Goal: Task Accomplishment & Management: Complete application form

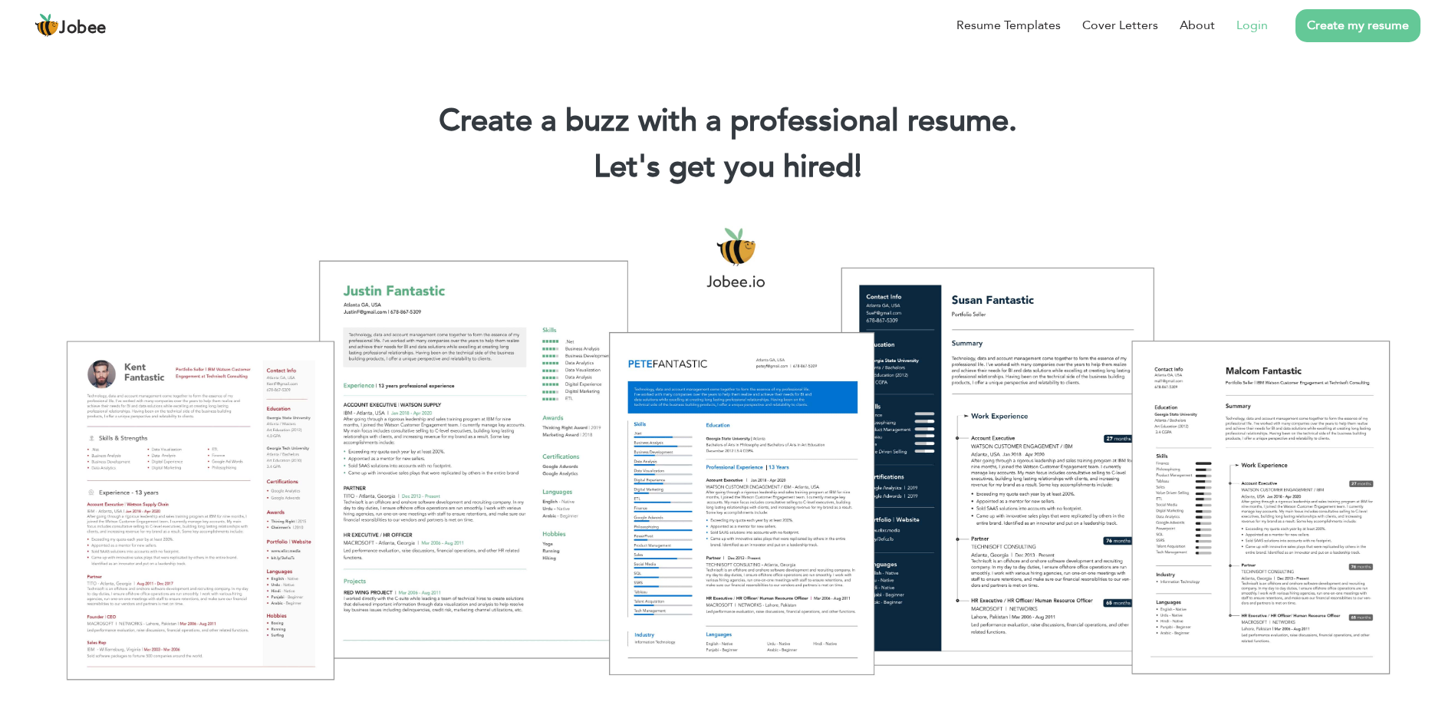
click at [1253, 28] on link "Login" at bounding box center [1252, 25] width 31 height 18
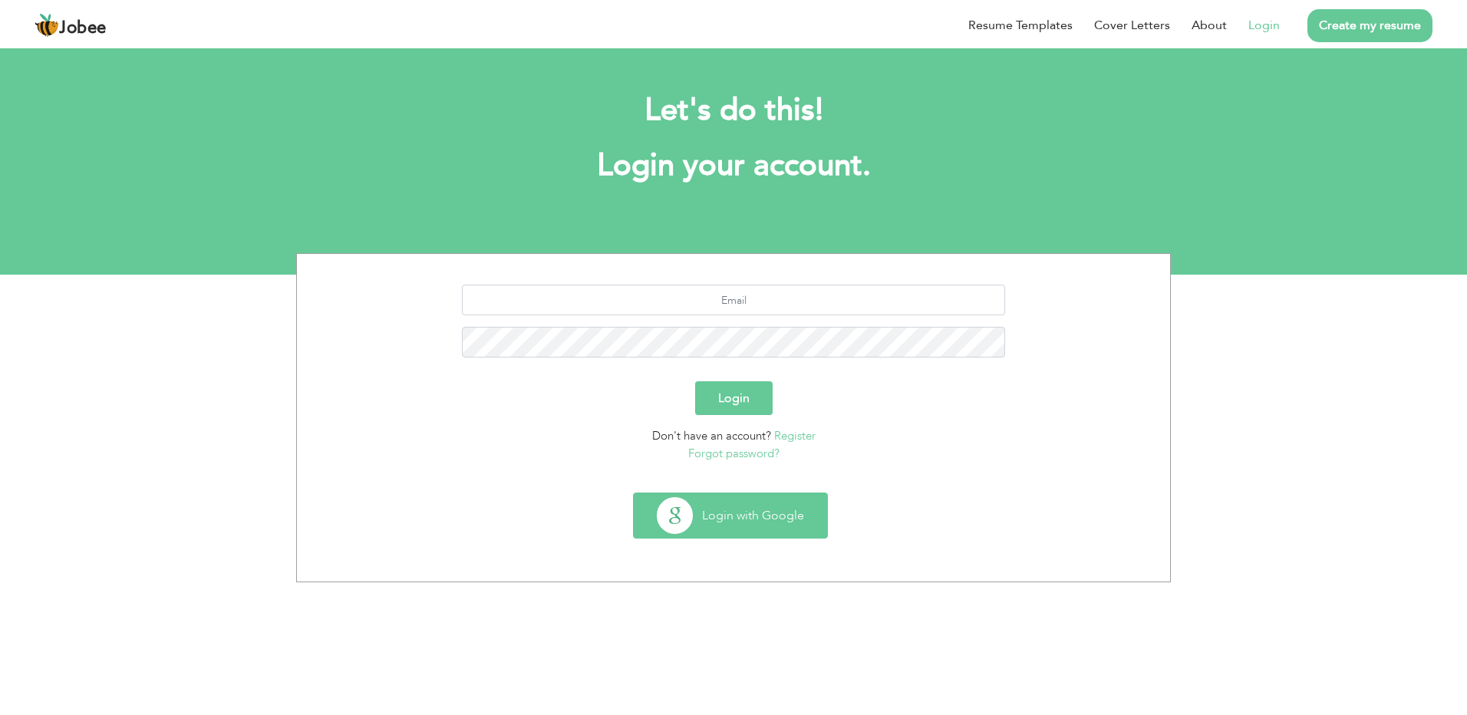
click at [717, 504] on button "Login with Google" at bounding box center [730, 515] width 193 height 45
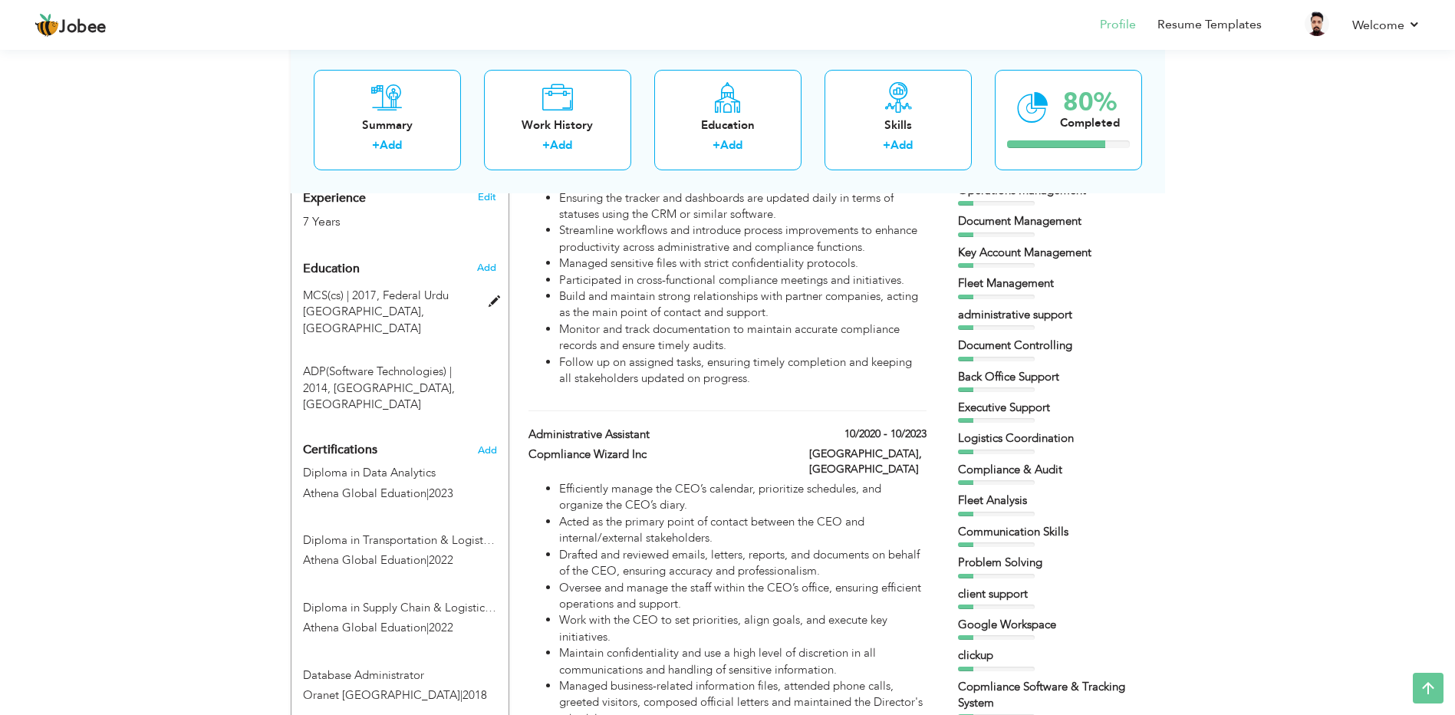
scroll to position [711, 0]
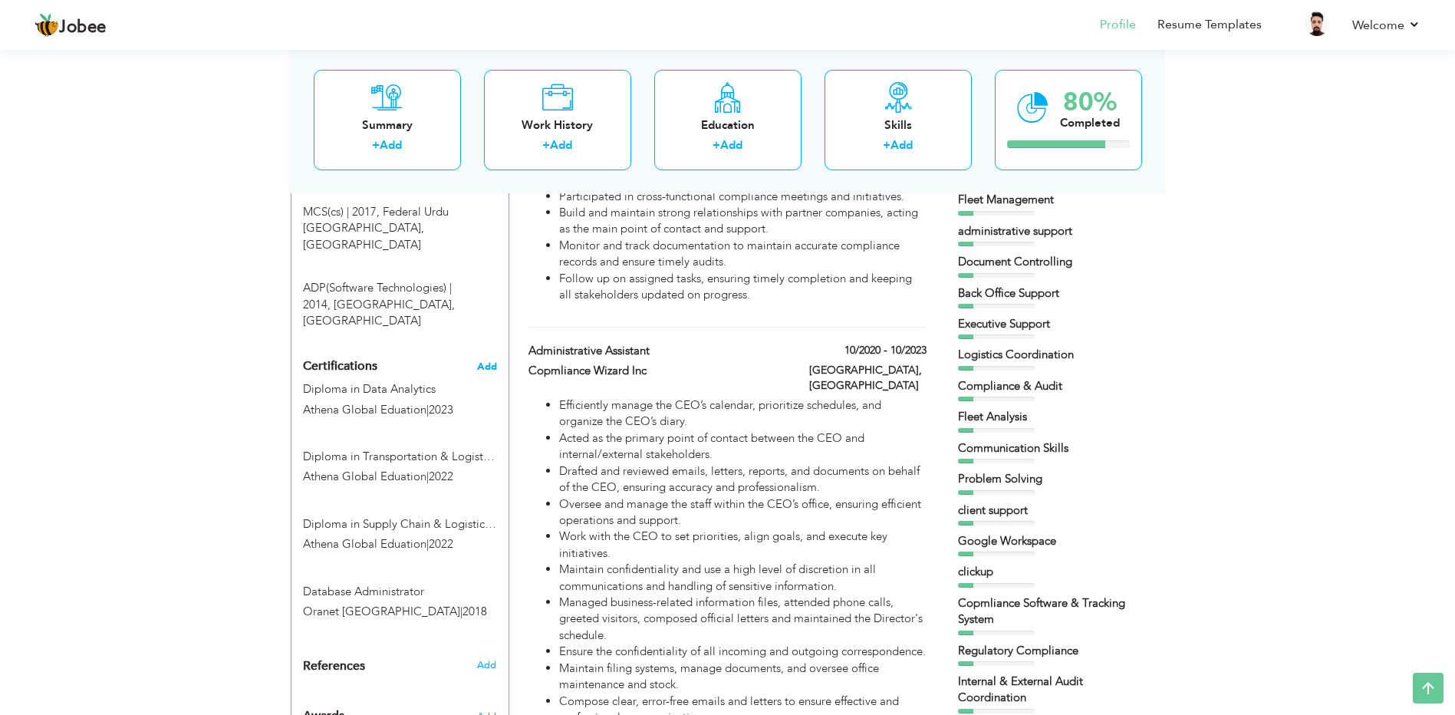
click at [490, 361] on span "Add" at bounding box center [487, 366] width 20 height 11
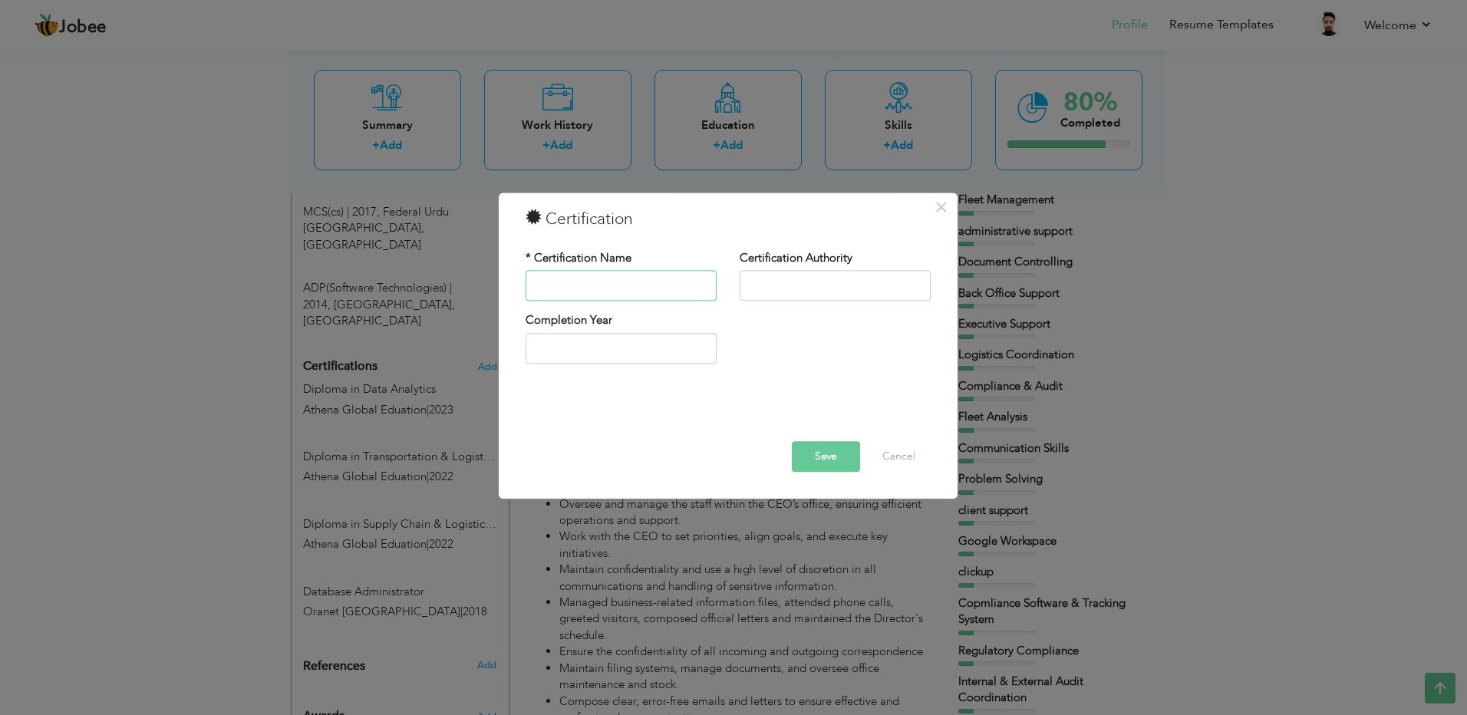
click at [605, 291] on input "text" at bounding box center [621, 286] width 191 height 31
click at [798, 292] on input "text" at bounding box center [835, 286] width 191 height 31
type input "[PERSON_NAME]"
type input "2025"
click at [696, 295] on input "text" at bounding box center [621, 286] width 191 height 31
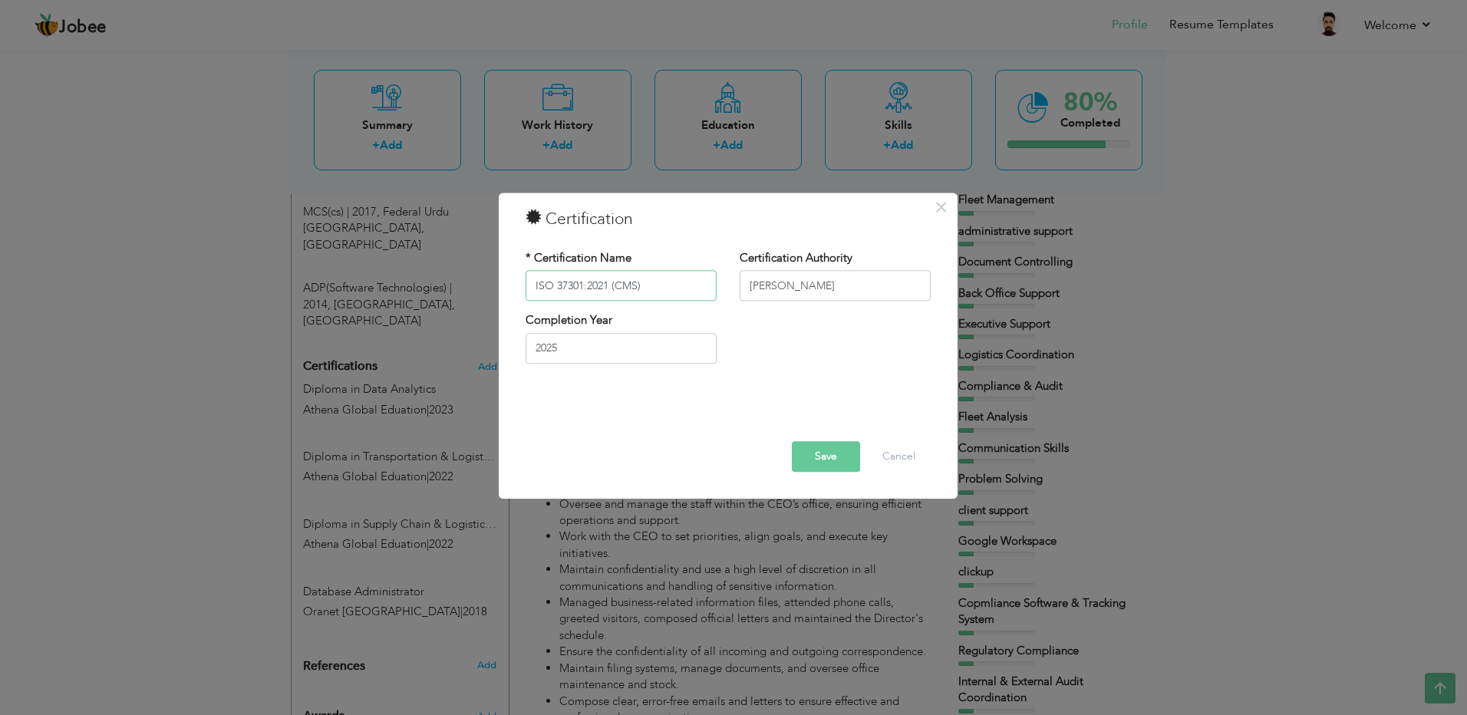
type input "ISO 37301:2021 (CMS)"
click at [819, 454] on button "Save" at bounding box center [826, 457] width 68 height 31
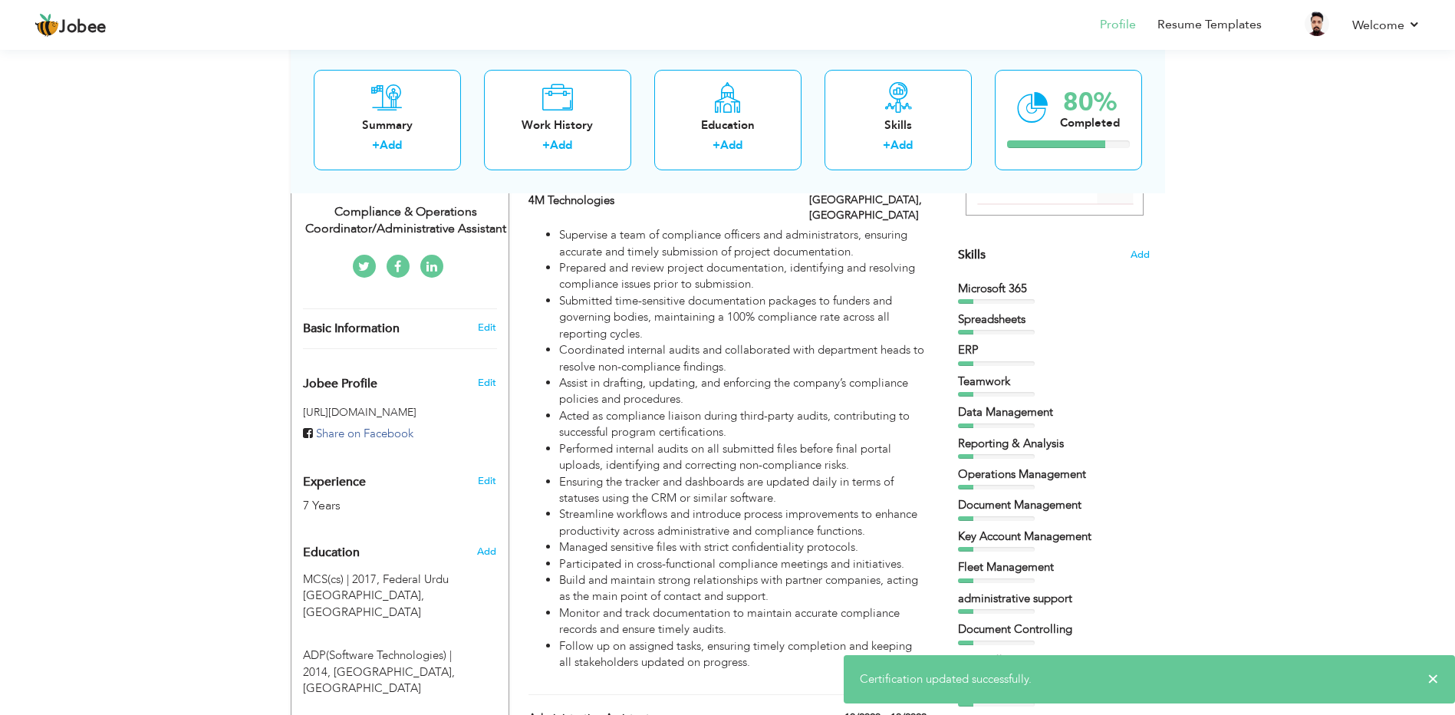
scroll to position [0, 0]
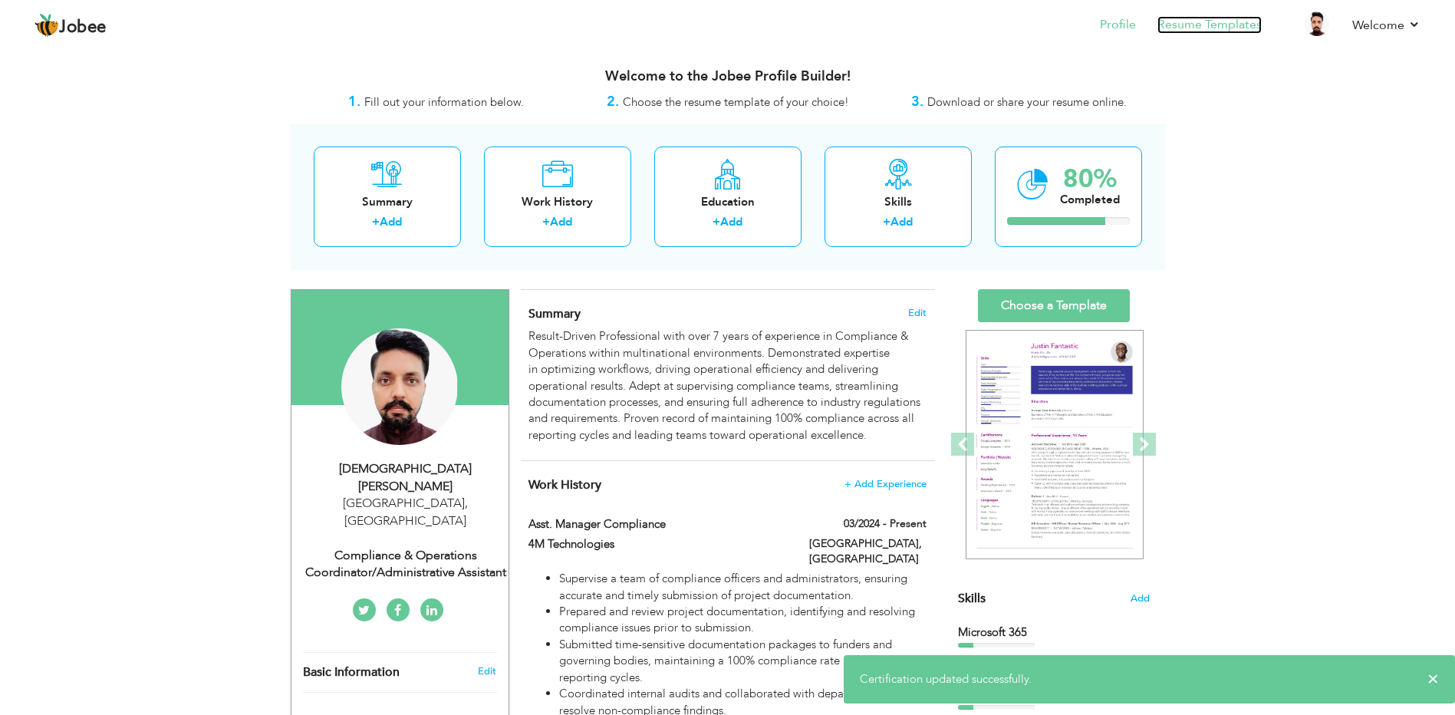
click at [1185, 31] on link "Resume Templates" at bounding box center [1210, 25] width 104 height 18
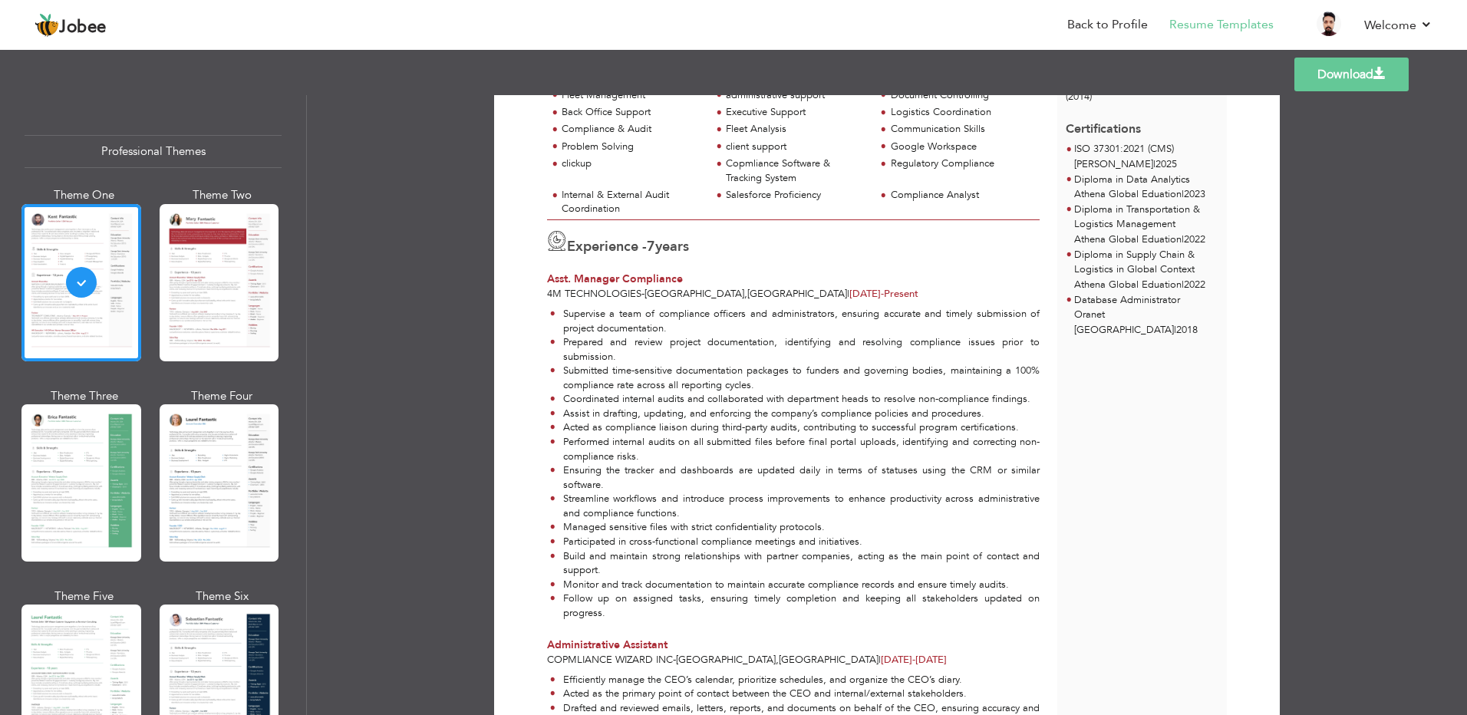
scroll to position [124, 0]
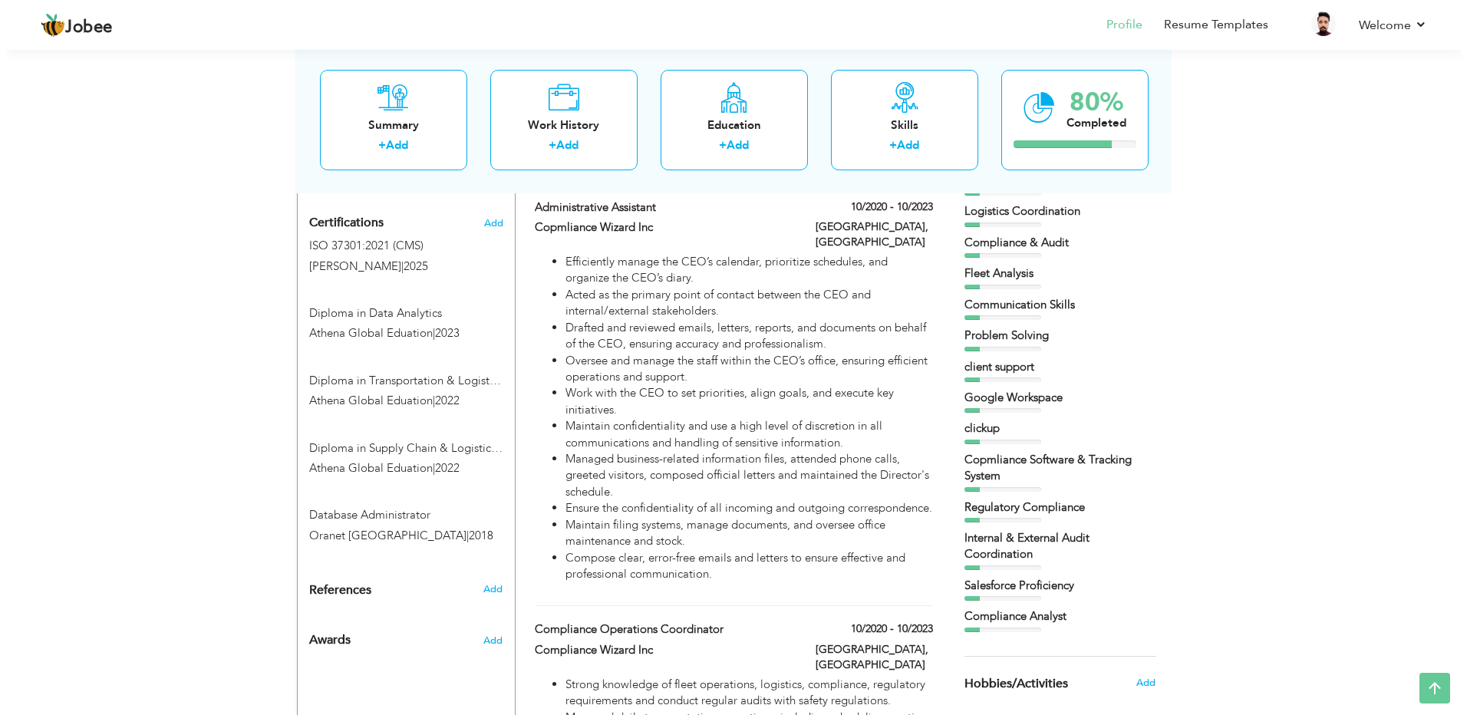
scroll to position [790, 0]
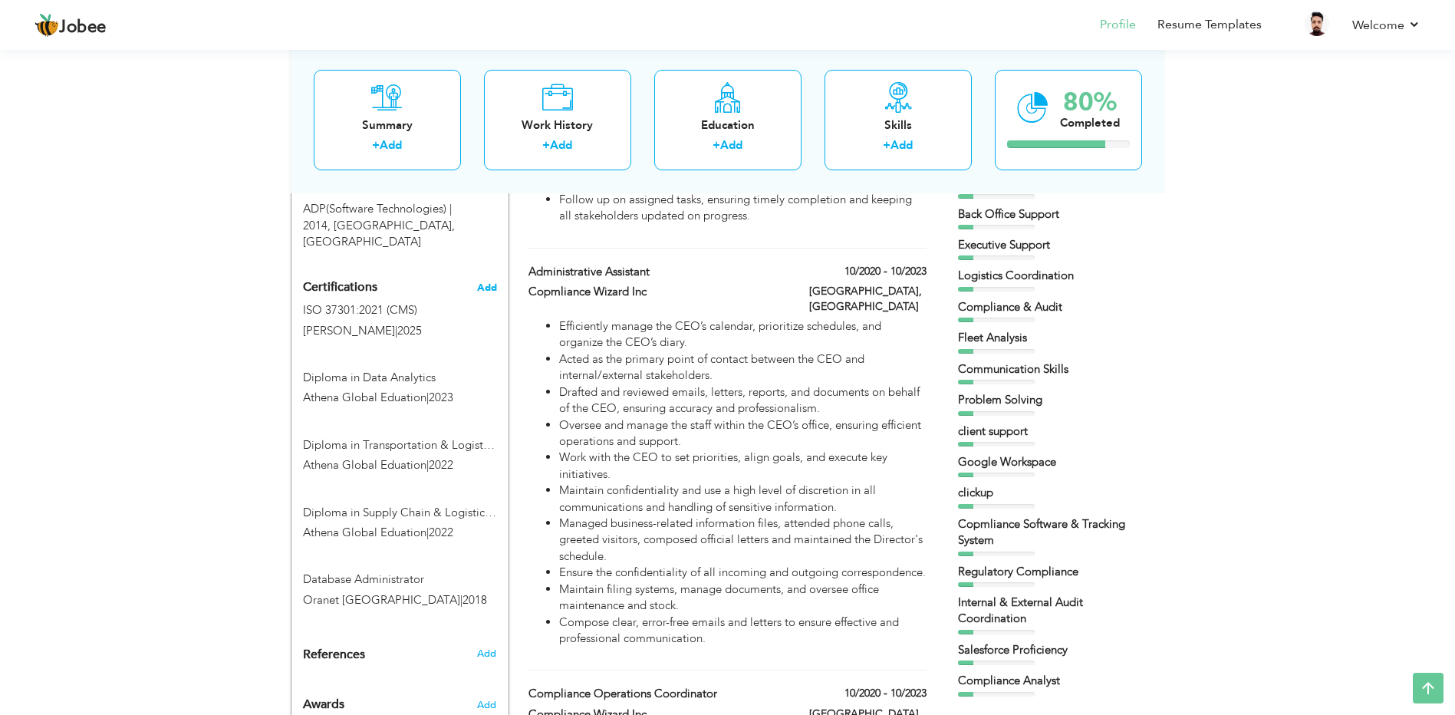
click at [485, 282] on span "Add" at bounding box center [487, 287] width 20 height 11
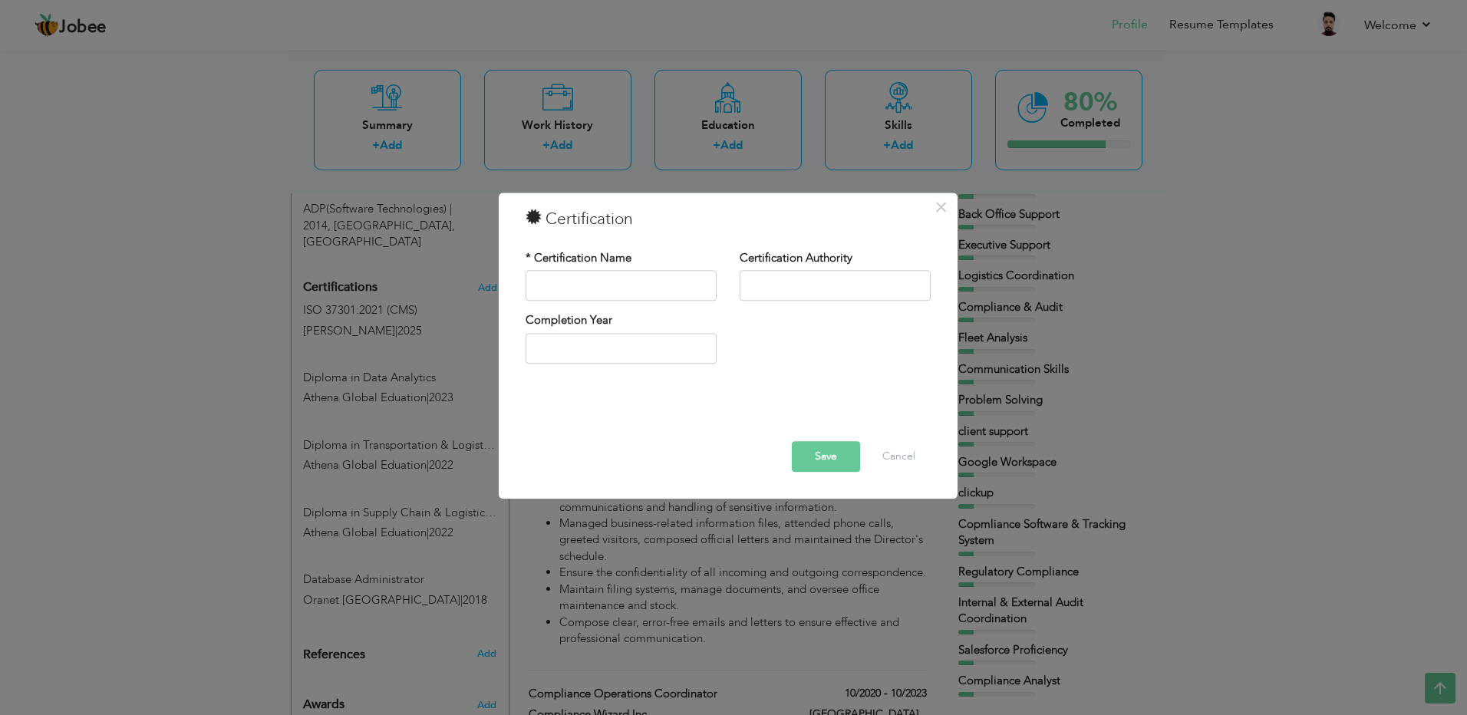
click at [819, 465] on button "Save" at bounding box center [826, 457] width 68 height 31
click at [882, 453] on button "Cancel" at bounding box center [899, 457] width 64 height 31
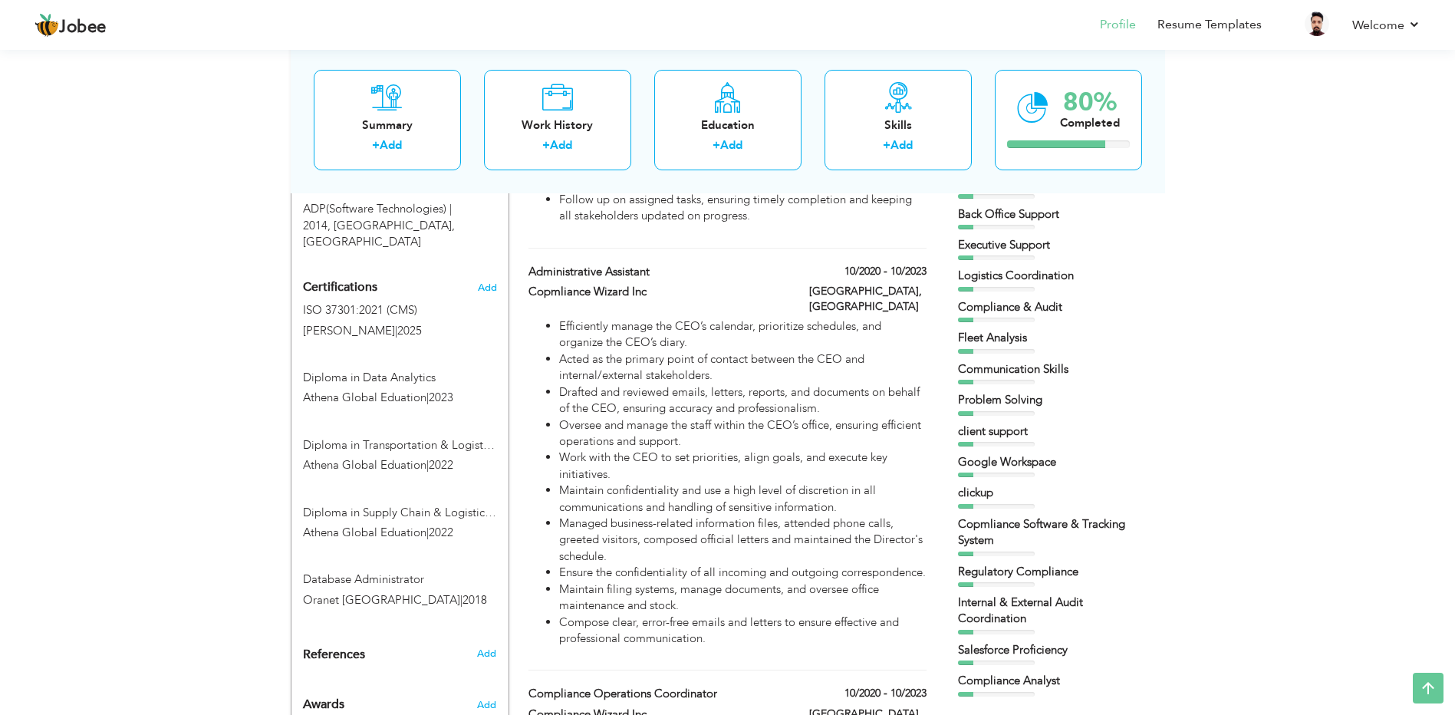
click at [376, 302] on div "ISO 37301:2021 (CMS) ALISON | 2025" at bounding box center [400, 322] width 217 height 41
type input "ISO 37301:2021 (CMS)"
type input "[PERSON_NAME]"
type input "2025"
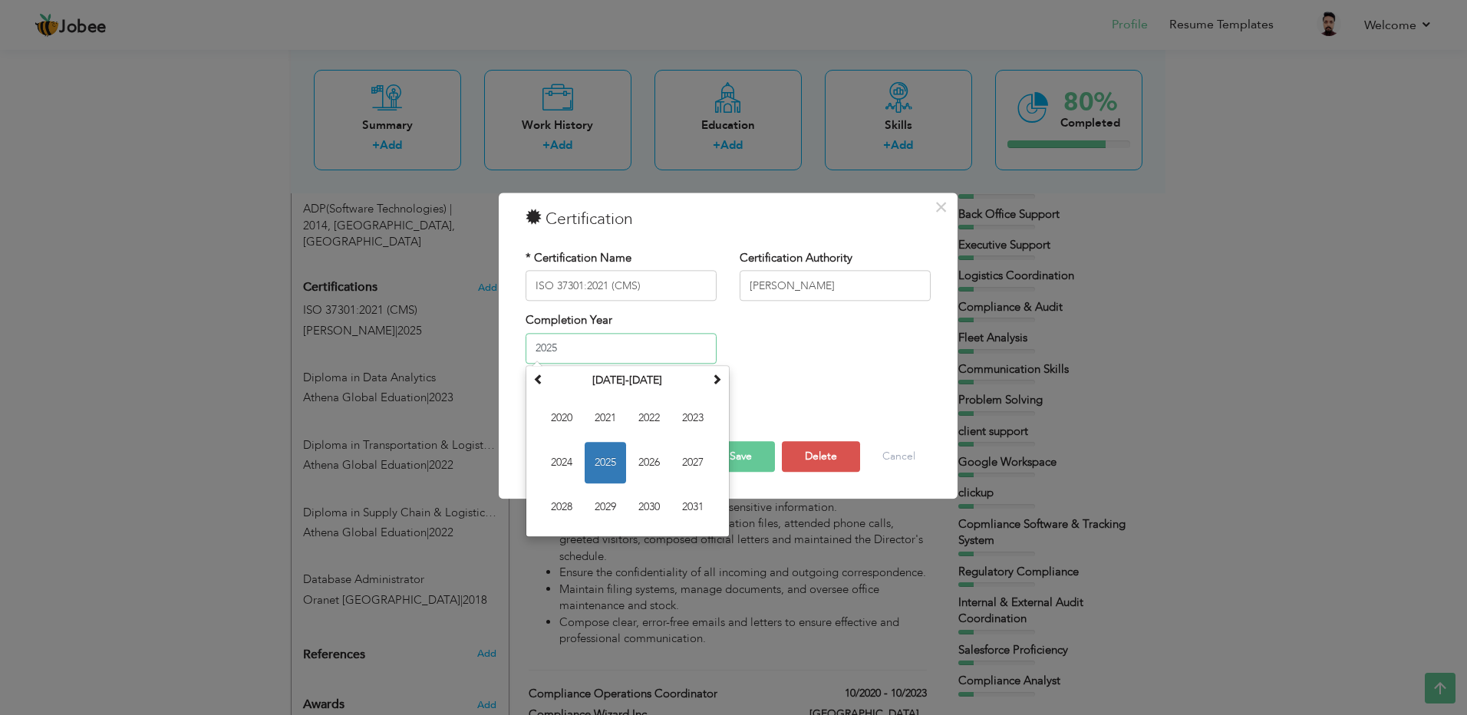
click at [600, 347] on input "2025" at bounding box center [621, 348] width 191 height 31
click at [832, 358] on div "Completion Year 2025 January 2025 Su Mo Tu We Th Fr Sa 29 30 31 1 2 3 4 5 6 7 8…" at bounding box center [728, 344] width 428 height 62
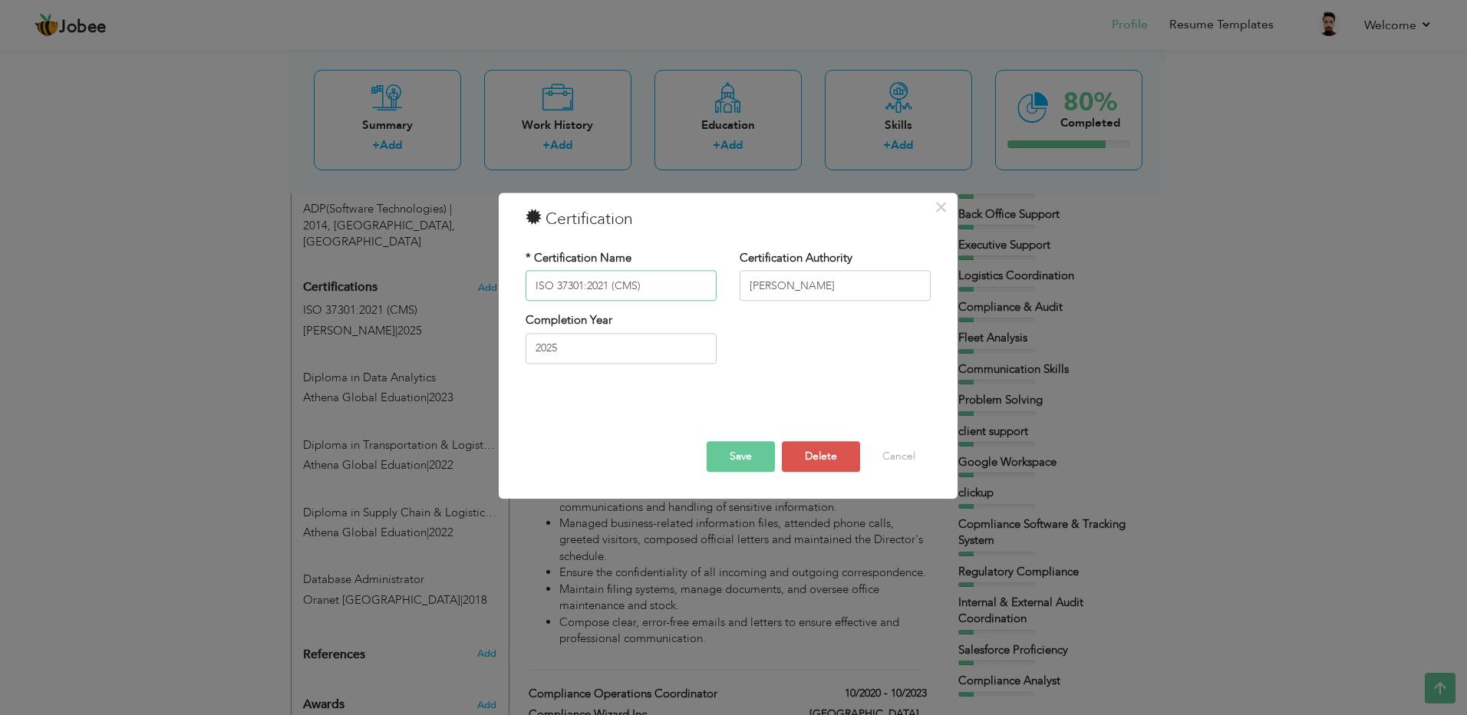
drag, startPoint x: 654, startPoint y: 288, endPoint x: 611, endPoint y: 288, distance: 43.0
click at [611, 288] on input "ISO 37301:2021 (CMS)" at bounding box center [621, 286] width 191 height 31
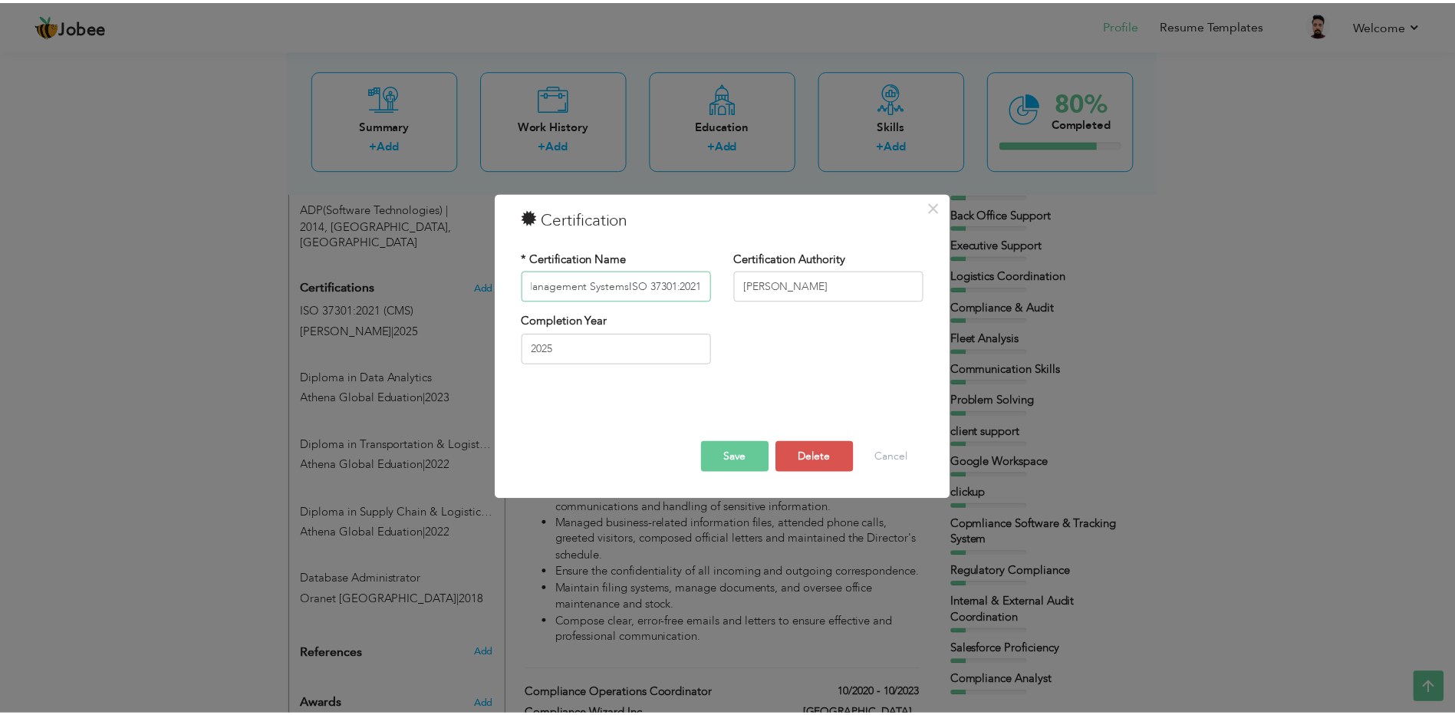
scroll to position [0, 0]
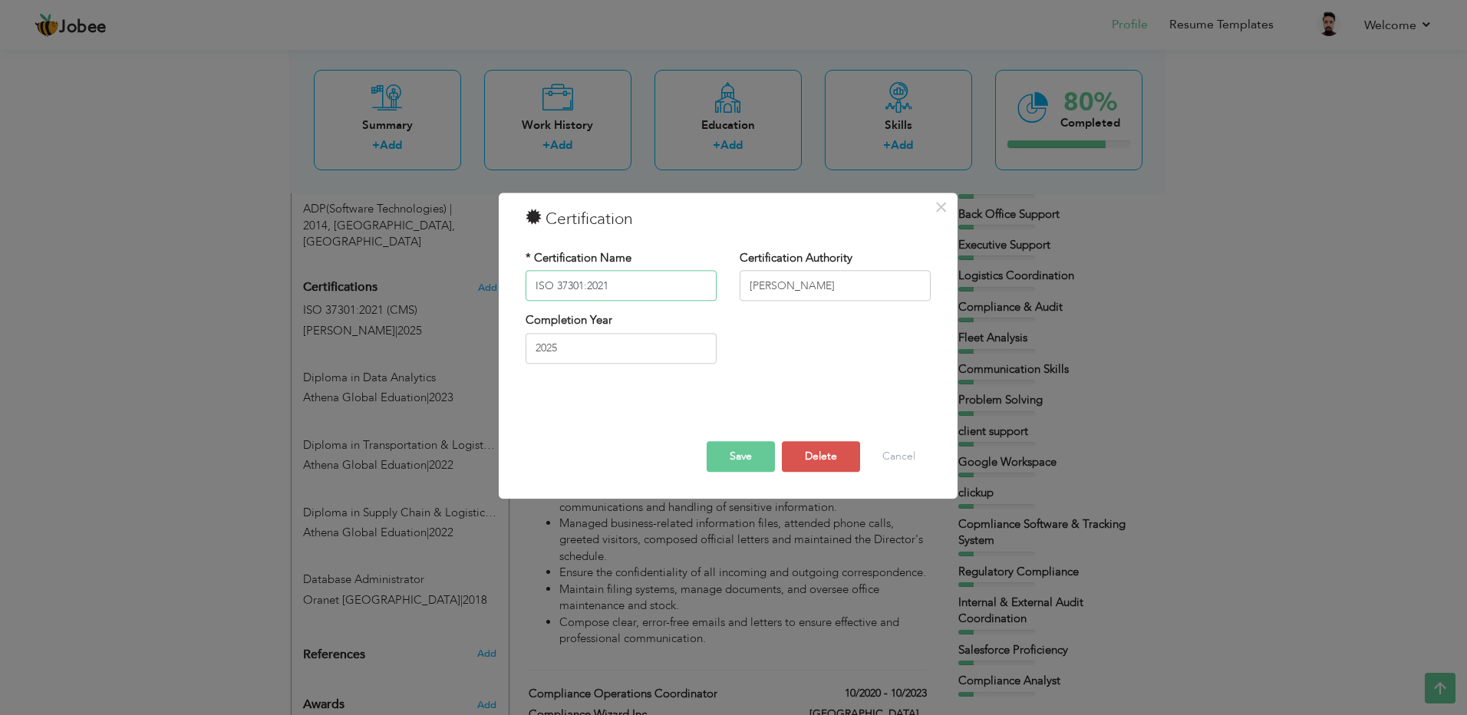
type input "ISO 37301:2021"
click at [722, 462] on button "Save" at bounding box center [741, 457] width 68 height 31
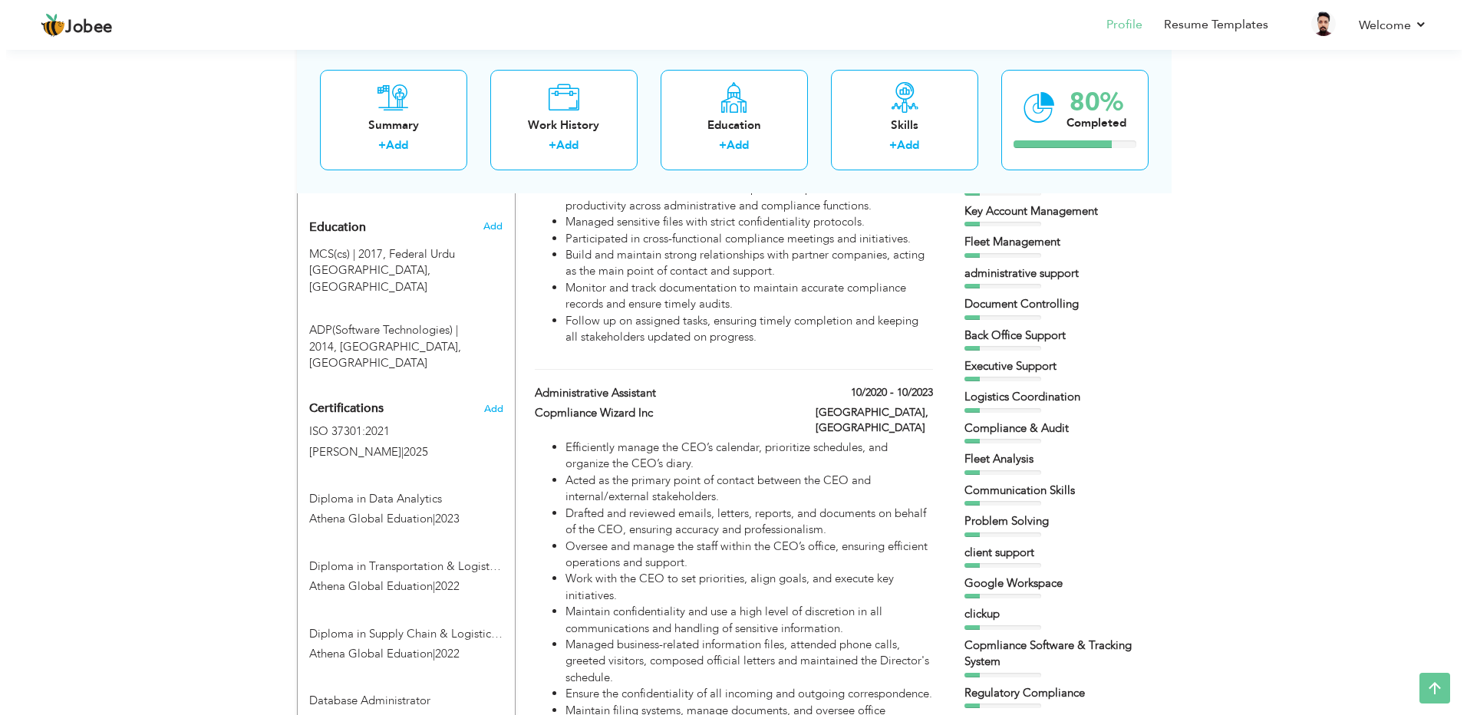
scroll to position [711, 0]
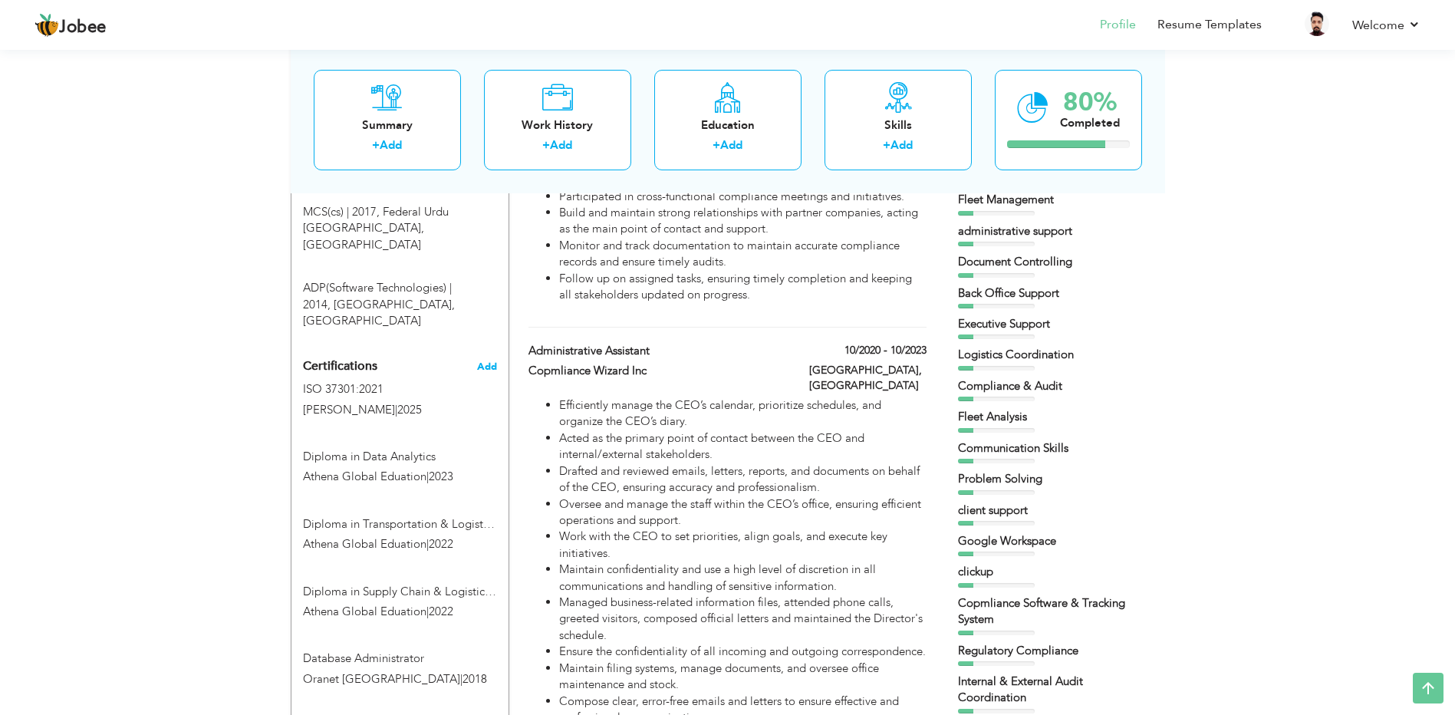
click at [483, 361] on span "Add" at bounding box center [487, 366] width 20 height 11
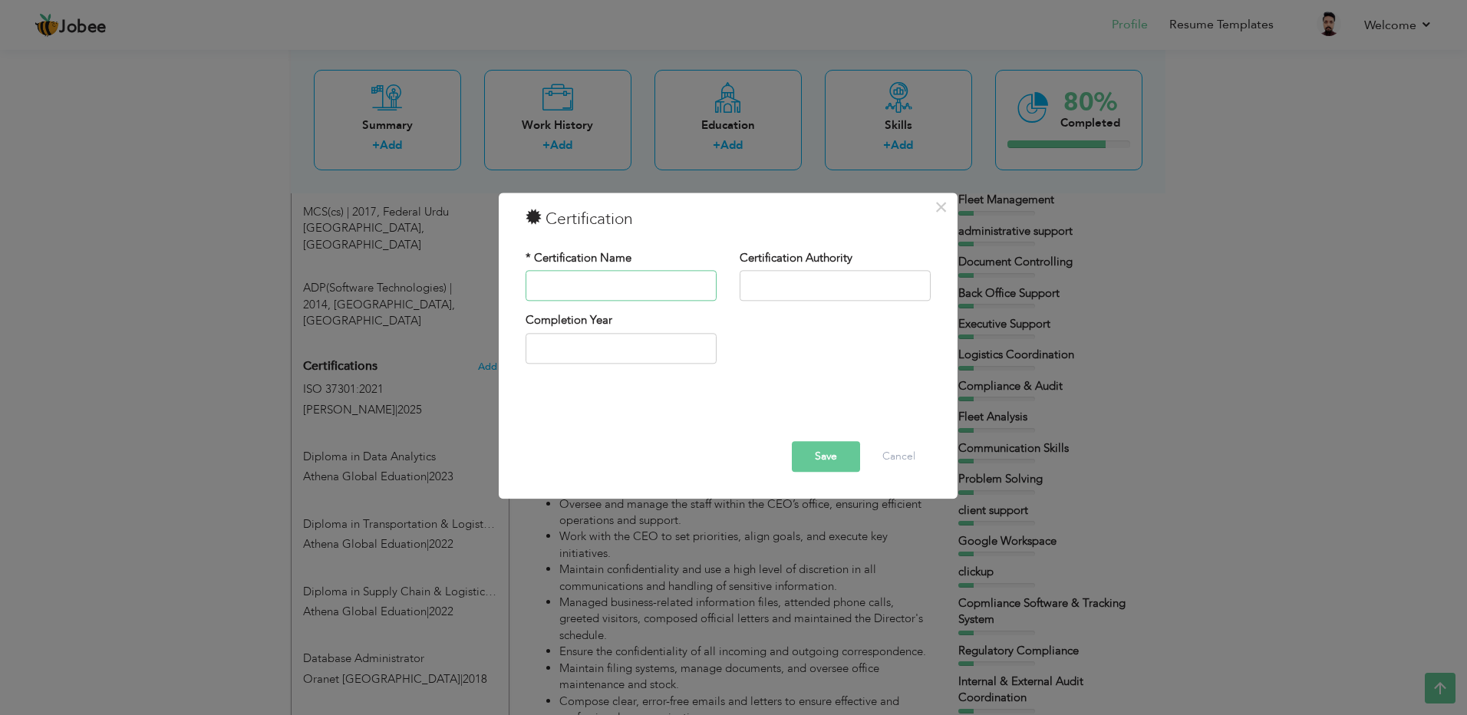
click at [600, 285] on input "text" at bounding box center [621, 286] width 191 height 31
paste input "Diploma in ISO Standards"
click at [803, 283] on input "text" at bounding box center [835, 286] width 191 height 31
click at [697, 287] on input "Diploma in ISO Standards" at bounding box center [621, 286] width 191 height 31
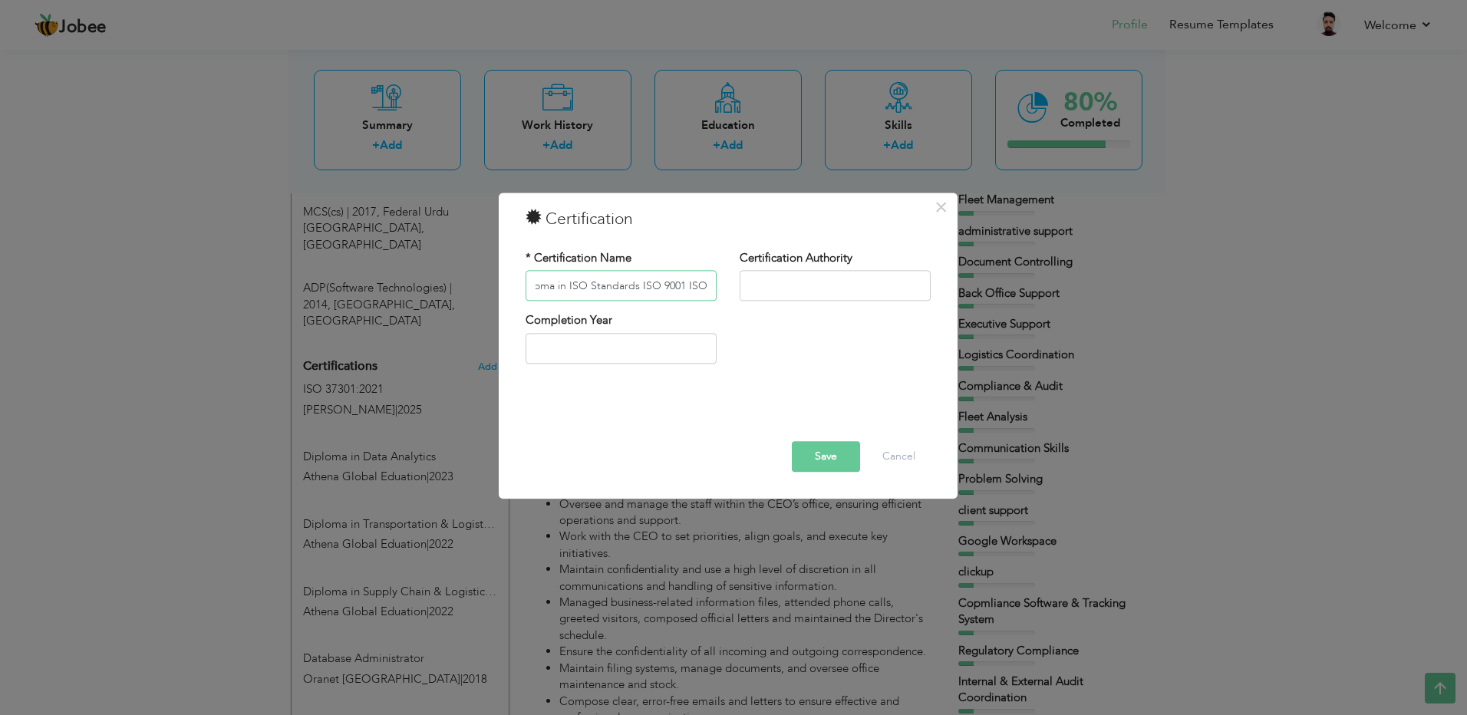
drag, startPoint x: 661, startPoint y: 283, endPoint x: 840, endPoint y: 293, distance: 179.0
click at [840, 293] on div "* Certification Name Diploma in ISO Standards ISO 9001 ISO Certification Author…" at bounding box center [728, 281] width 428 height 62
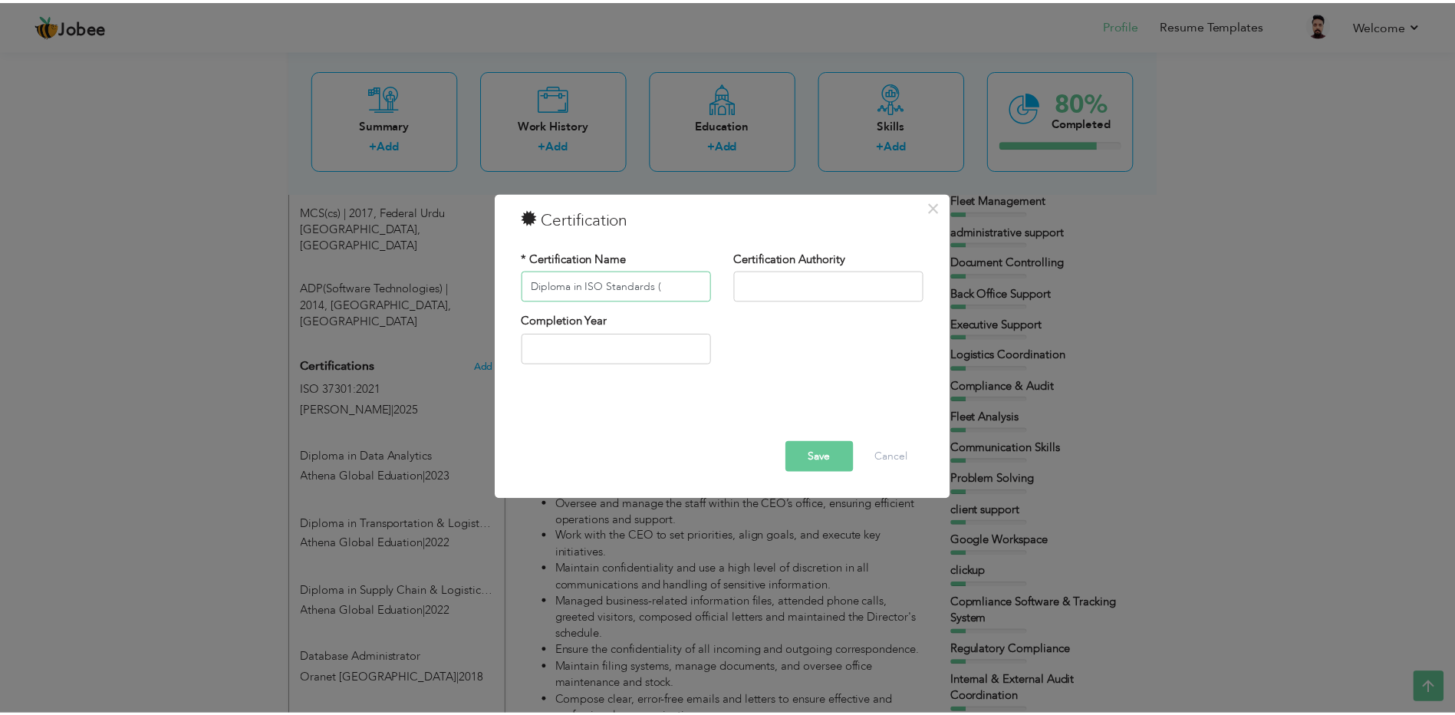
scroll to position [0, 0]
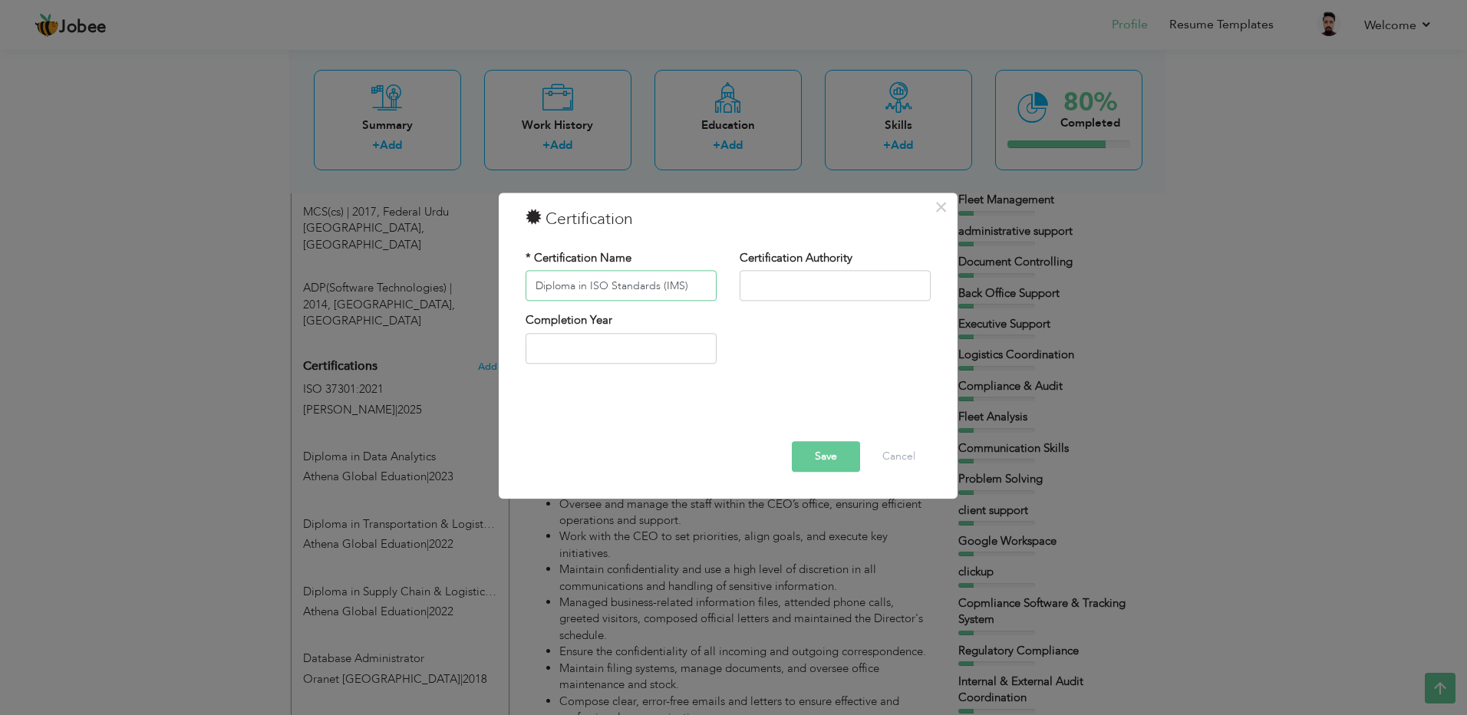
type input "Diploma in ISO Standards (IMS)"
click at [840, 293] on input "text" at bounding box center [835, 286] width 191 height 31
type input "[PERSON_NAME]"
click at [550, 348] on input "text" at bounding box center [621, 348] width 191 height 31
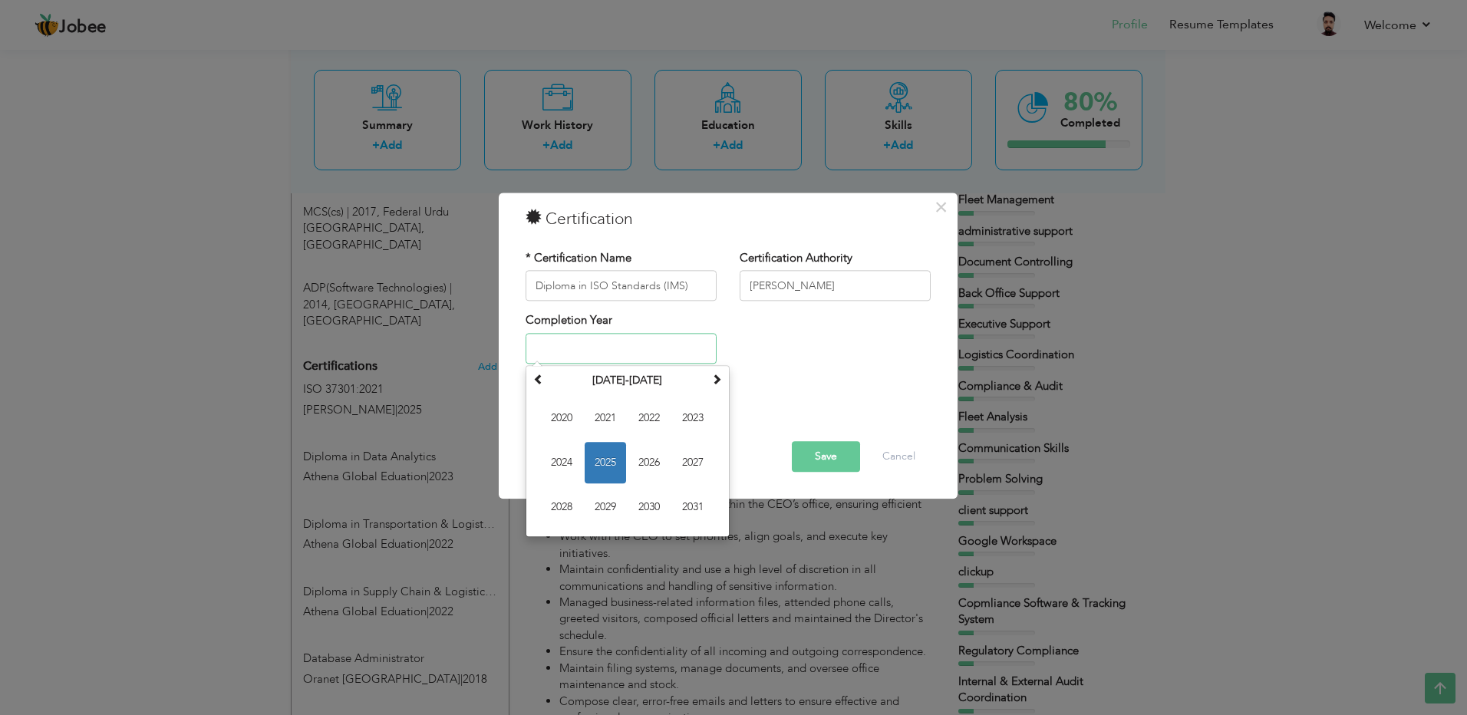
click at [602, 466] on span "2025" at bounding box center [605, 462] width 41 height 41
type input "2025"
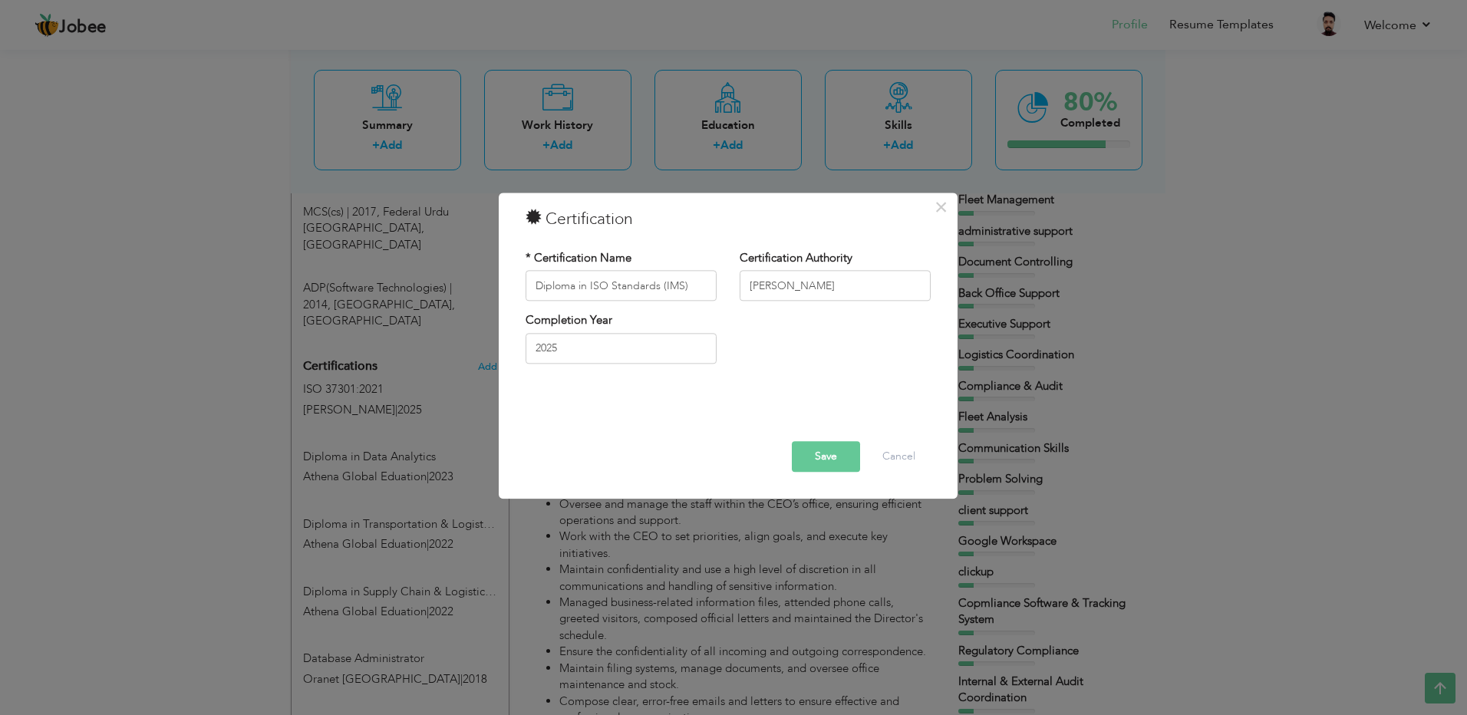
click at [810, 459] on button "Save" at bounding box center [826, 457] width 68 height 31
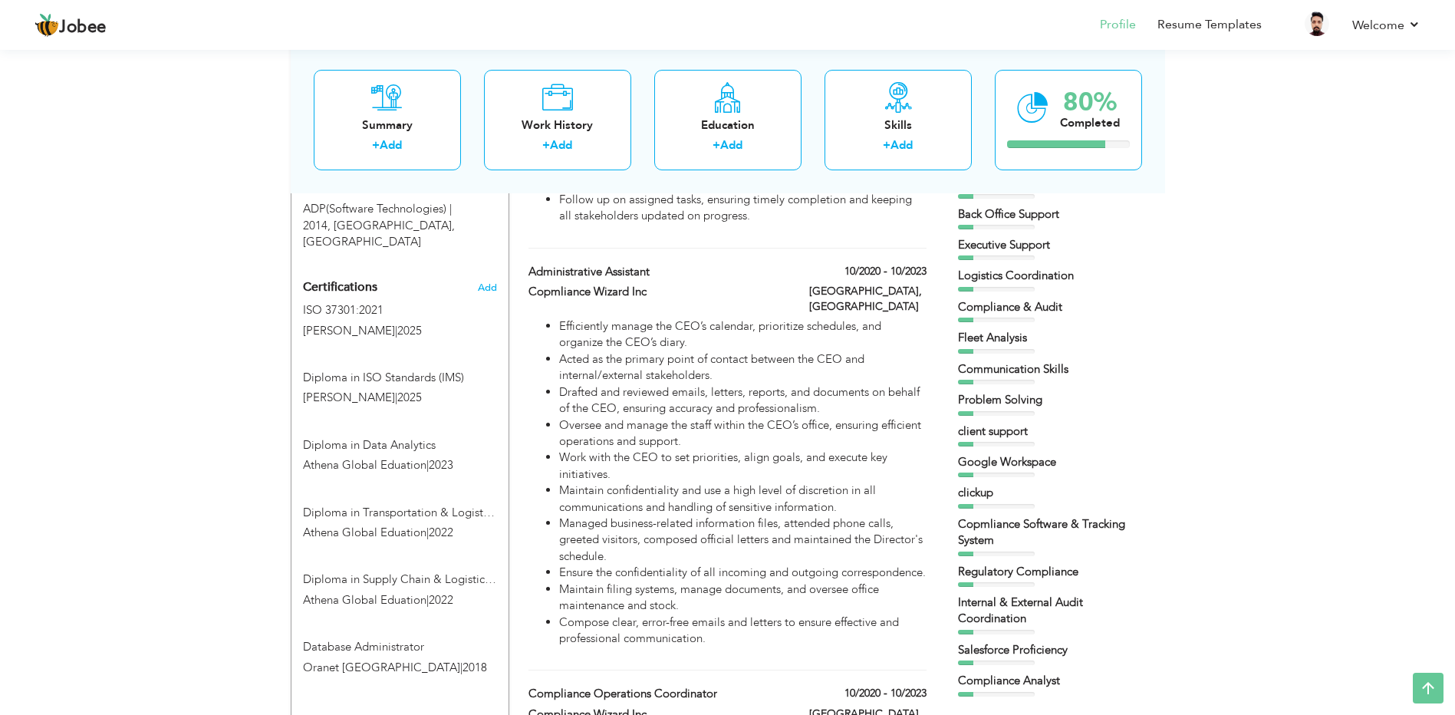
click at [499, 273] on div "Certifications Add ISO 37301:2021 ALISON | 2025 ISO 37301:2021 ALISON | 2025" at bounding box center [400, 478] width 217 height 410
click at [496, 282] on span "Add" at bounding box center [487, 287] width 20 height 11
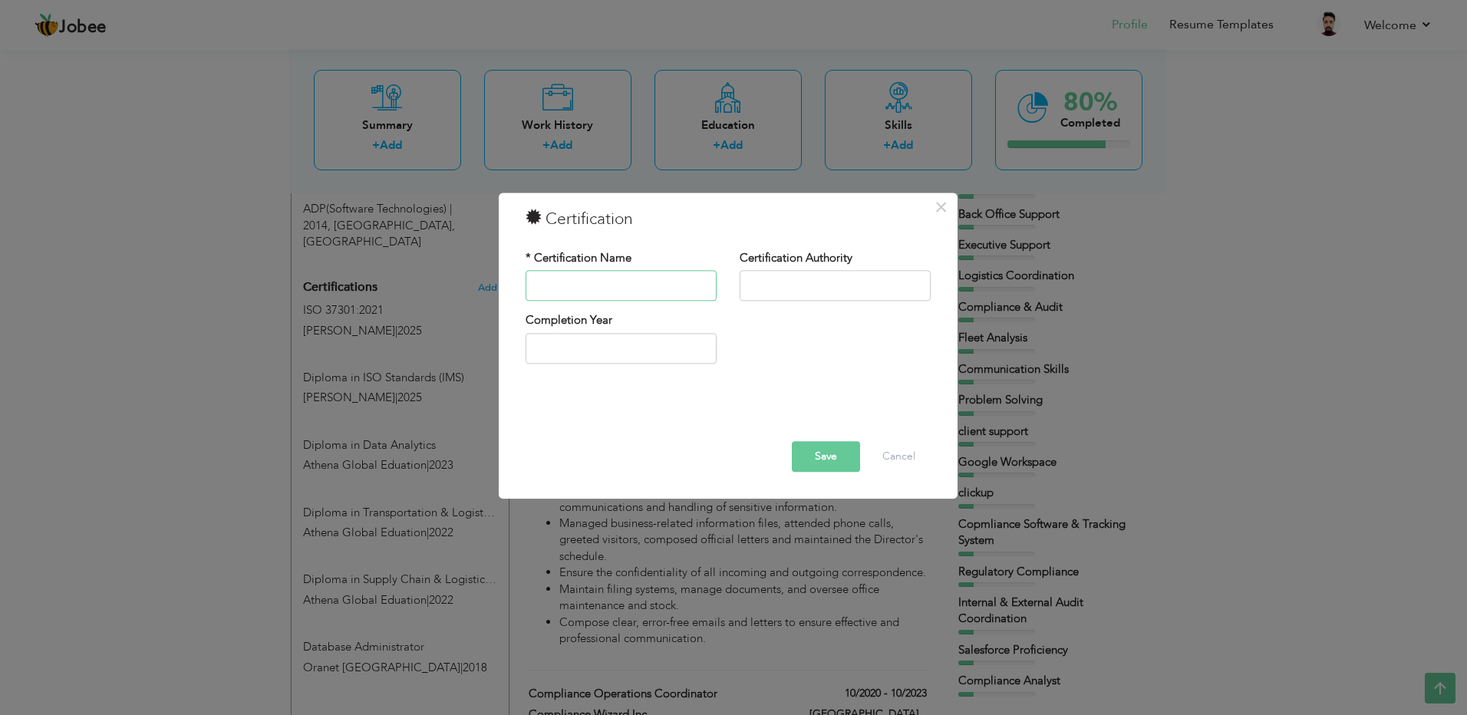
click at [535, 286] on input "text" at bounding box center [621, 286] width 191 height 31
paste input "ISO 19011 Lead Auditor"
type input "ISO 19011 Lead Auditor"
click at [799, 295] on input "text" at bounding box center [835, 286] width 191 height 31
type input "[PERSON_NAME]"
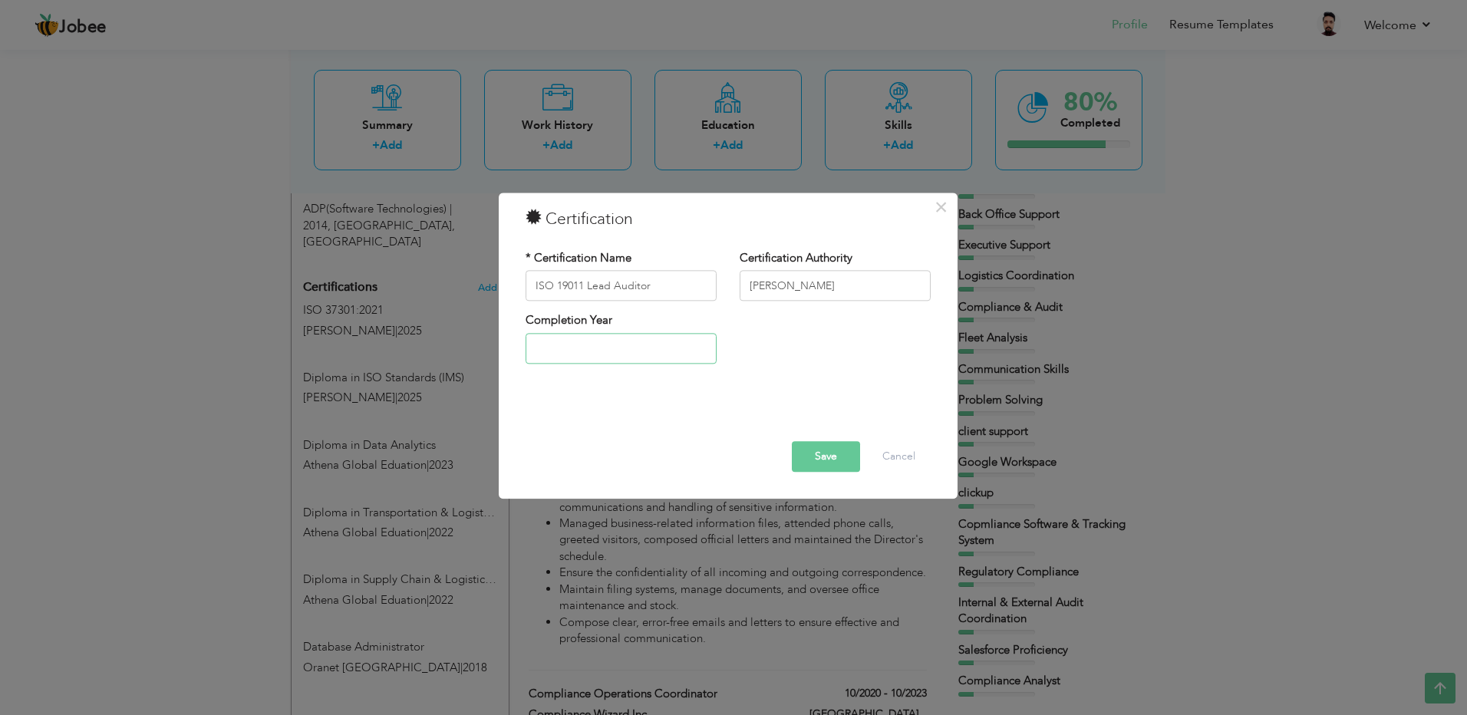
type input "2025"
click at [704, 351] on input "2025" at bounding box center [621, 348] width 191 height 31
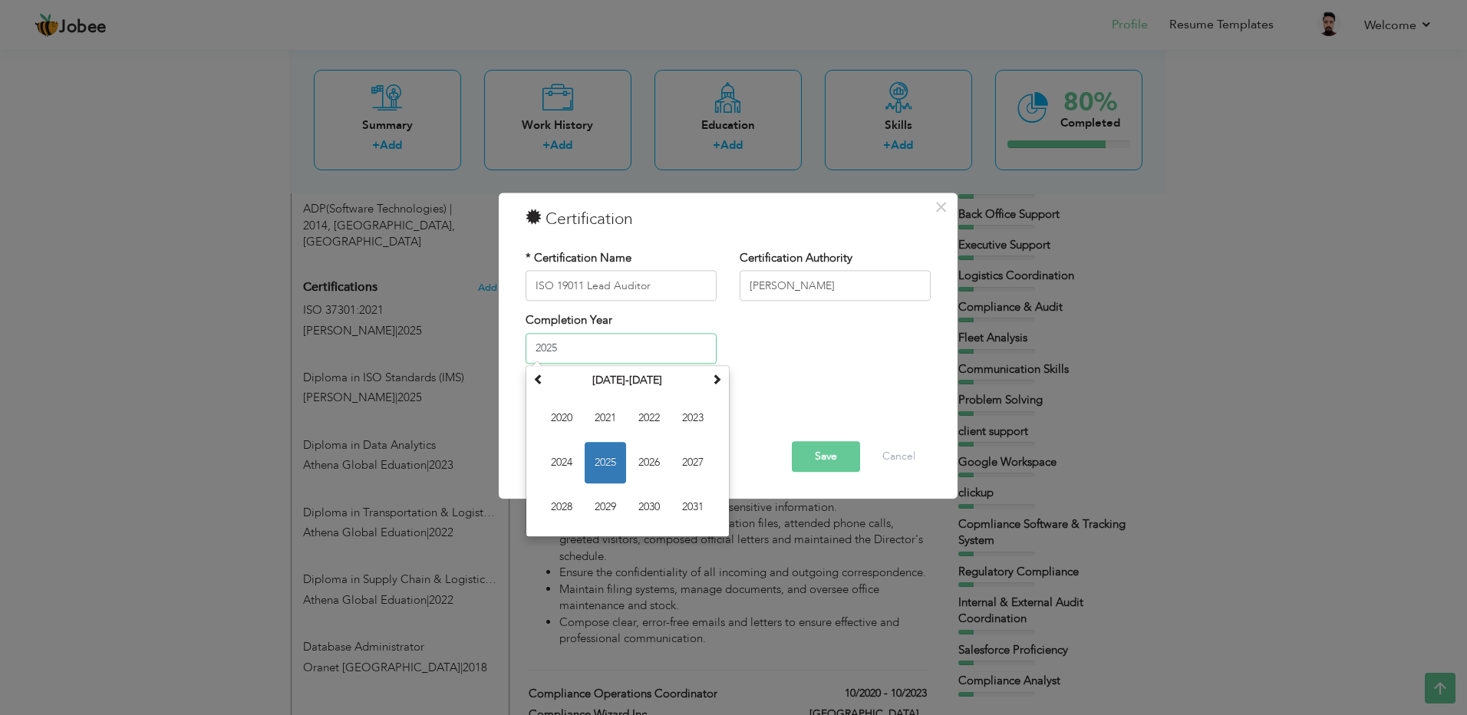
click at [612, 457] on span "2025" at bounding box center [605, 462] width 41 height 41
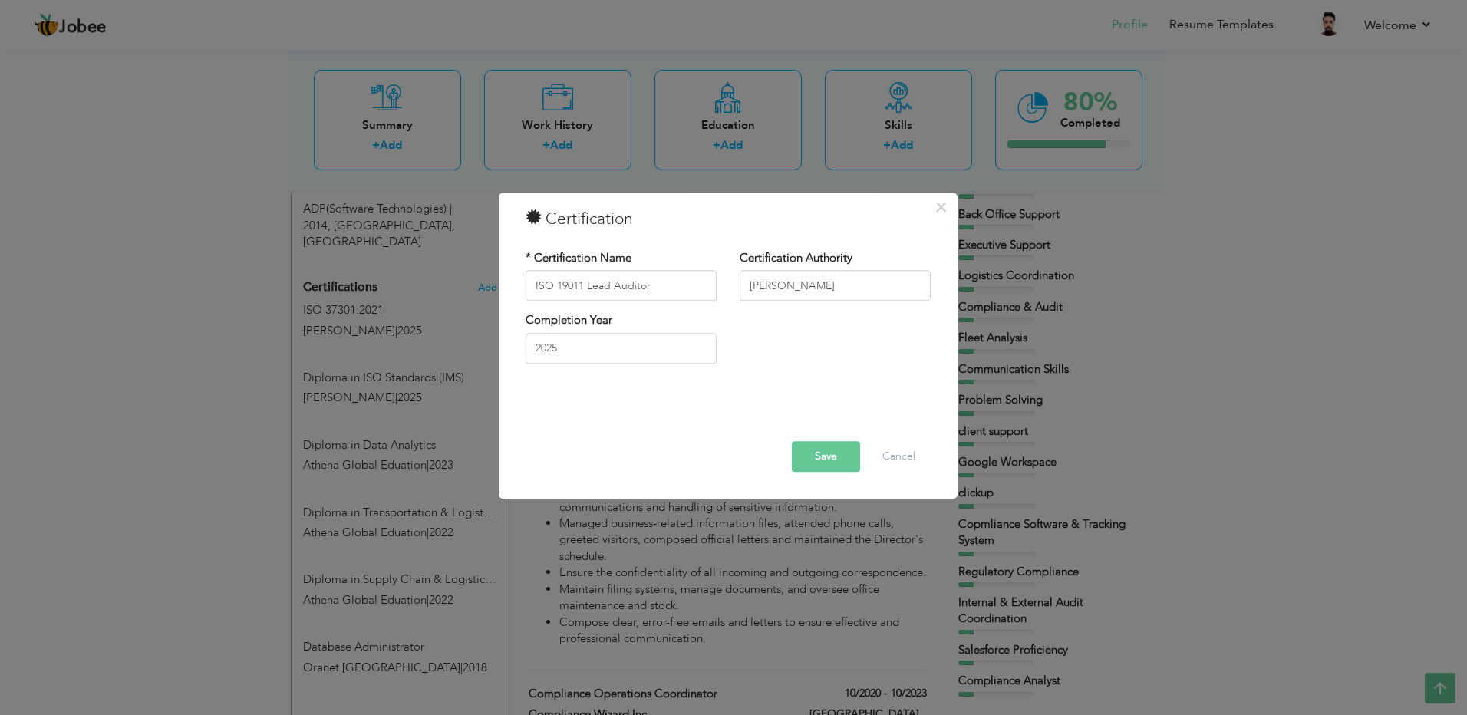
click at [835, 461] on button "Save" at bounding box center [826, 457] width 68 height 31
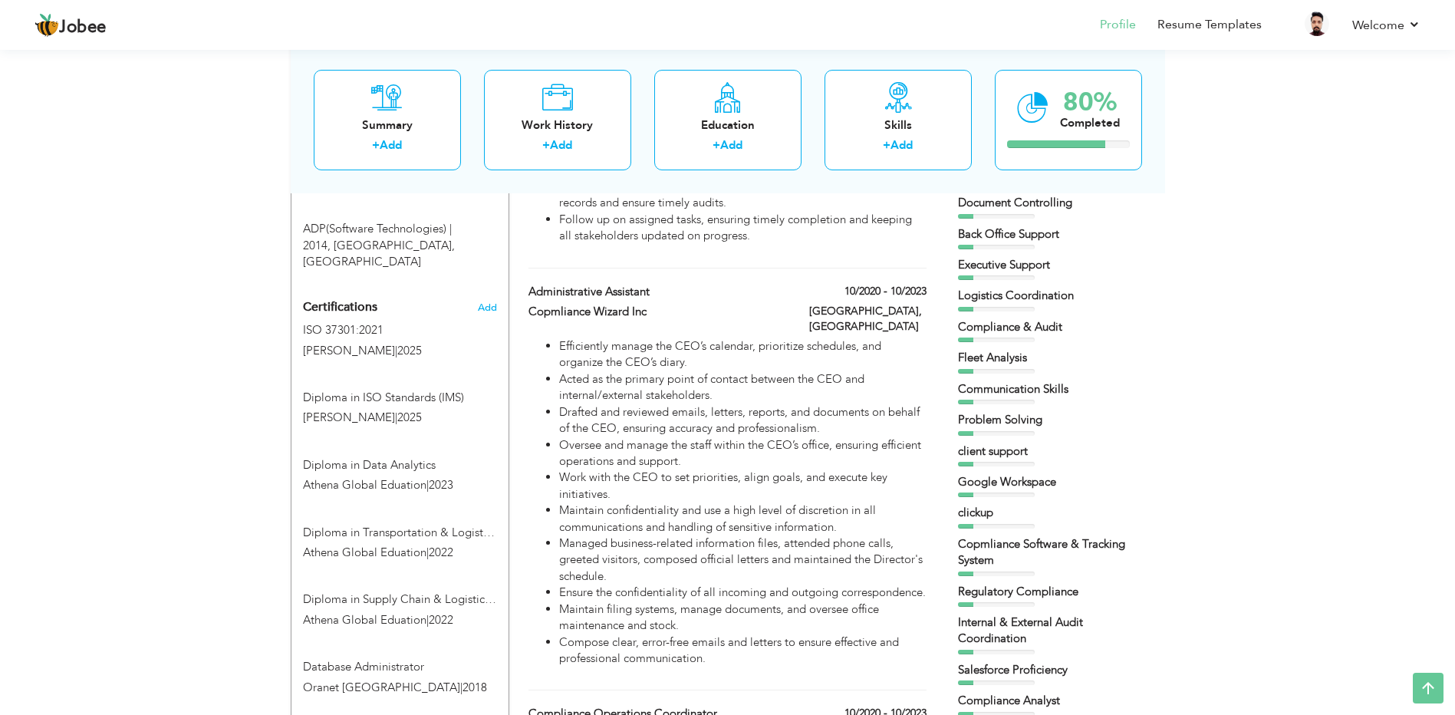
scroll to position [790, 0]
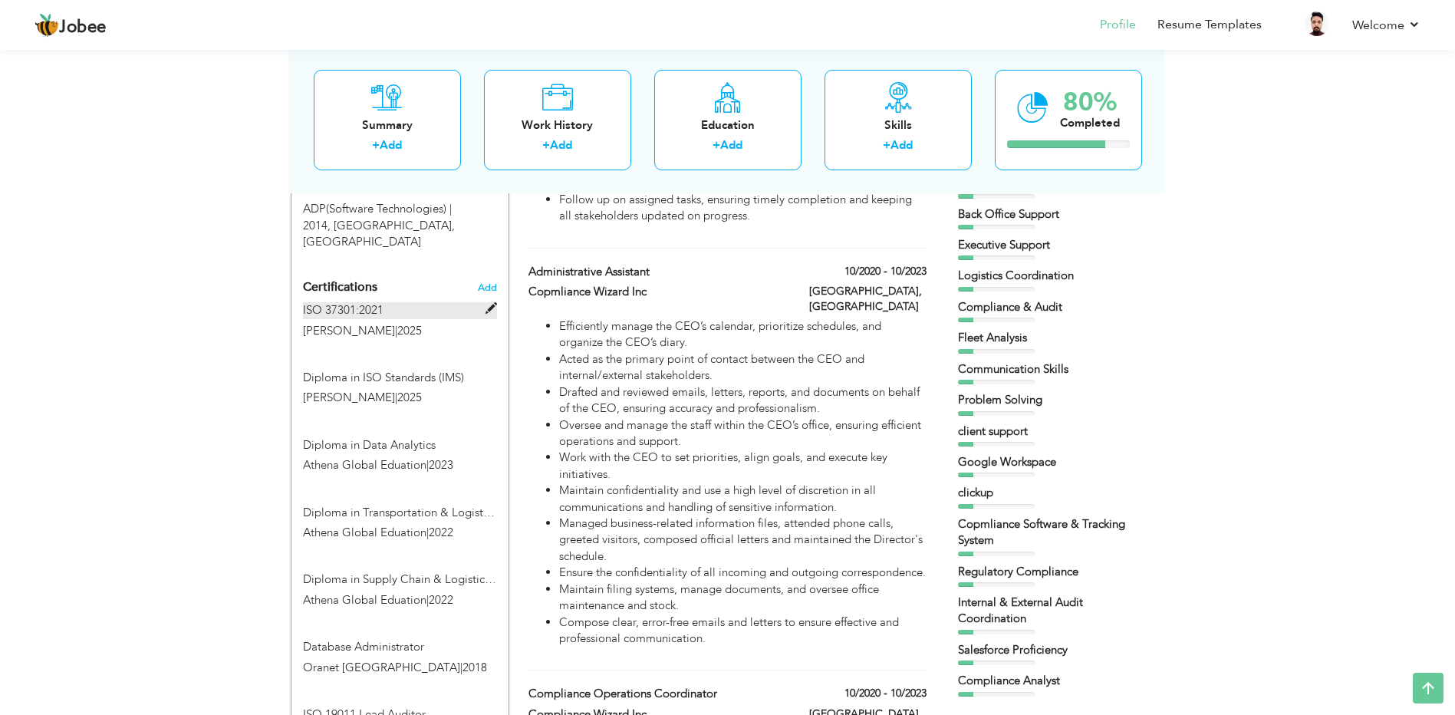
click at [490, 303] on span at bounding box center [492, 309] width 12 height 12
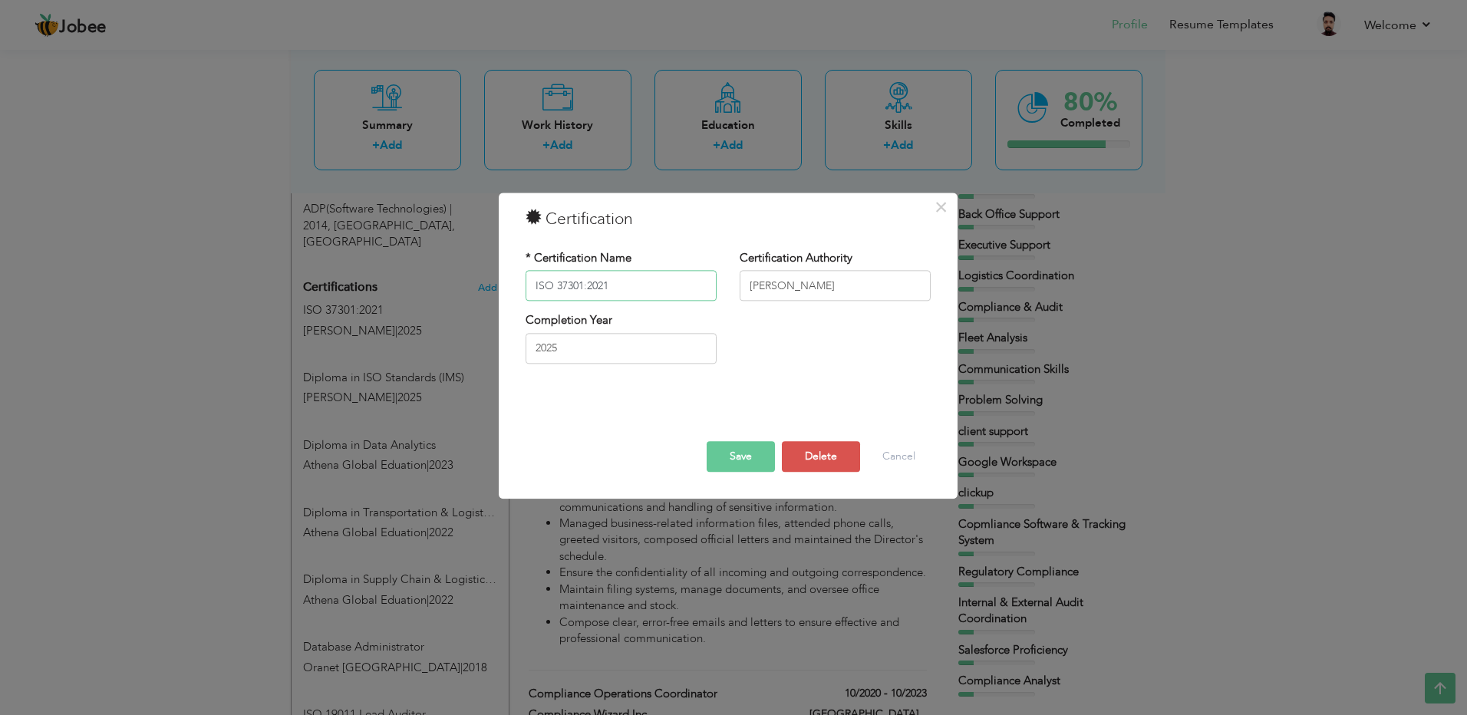
click at [620, 282] on input "ISO 37301:2021" at bounding box center [621, 286] width 191 height 31
type input "ISO 37301:2021 (CMS)"
click at [746, 447] on button "Save" at bounding box center [741, 457] width 68 height 31
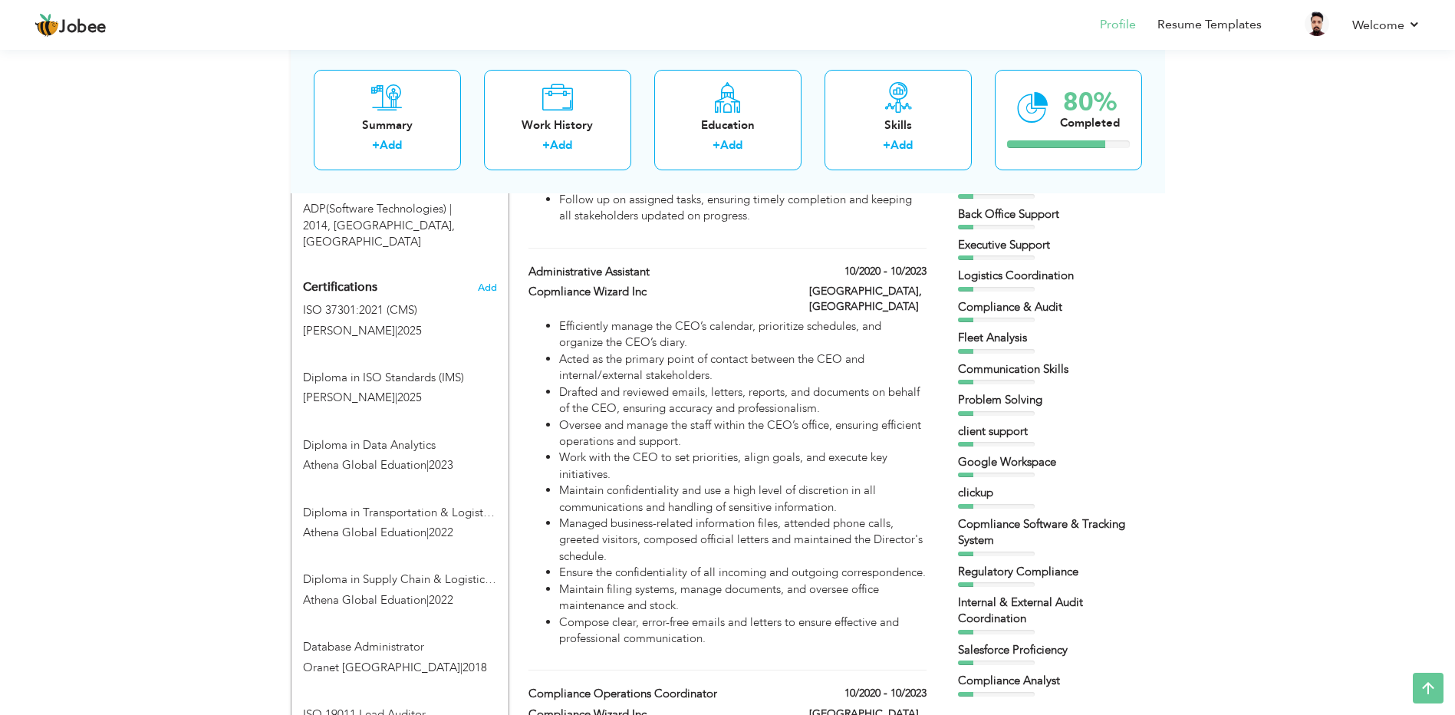
click at [490, 282] on span "Add" at bounding box center [487, 287] width 20 height 11
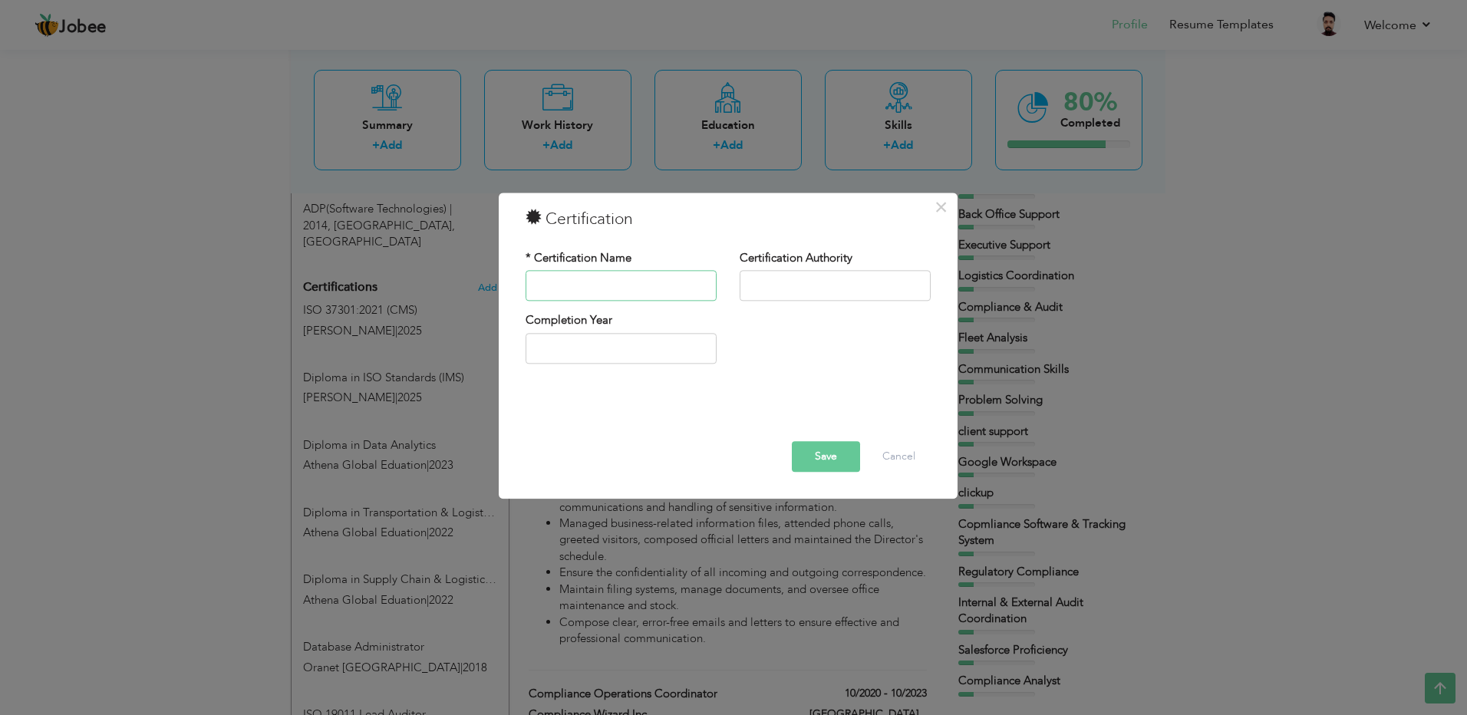
paste input "ISO 19011 Lead Auditor"
click at [585, 282] on input "ISO 19011 Lead Auditor" at bounding box center [621, 286] width 191 height 31
type input "ISO 19011 (Lead Auditor)"
click at [818, 286] on input "text" at bounding box center [835, 286] width 191 height 31
type input "[PERSON_NAME]"
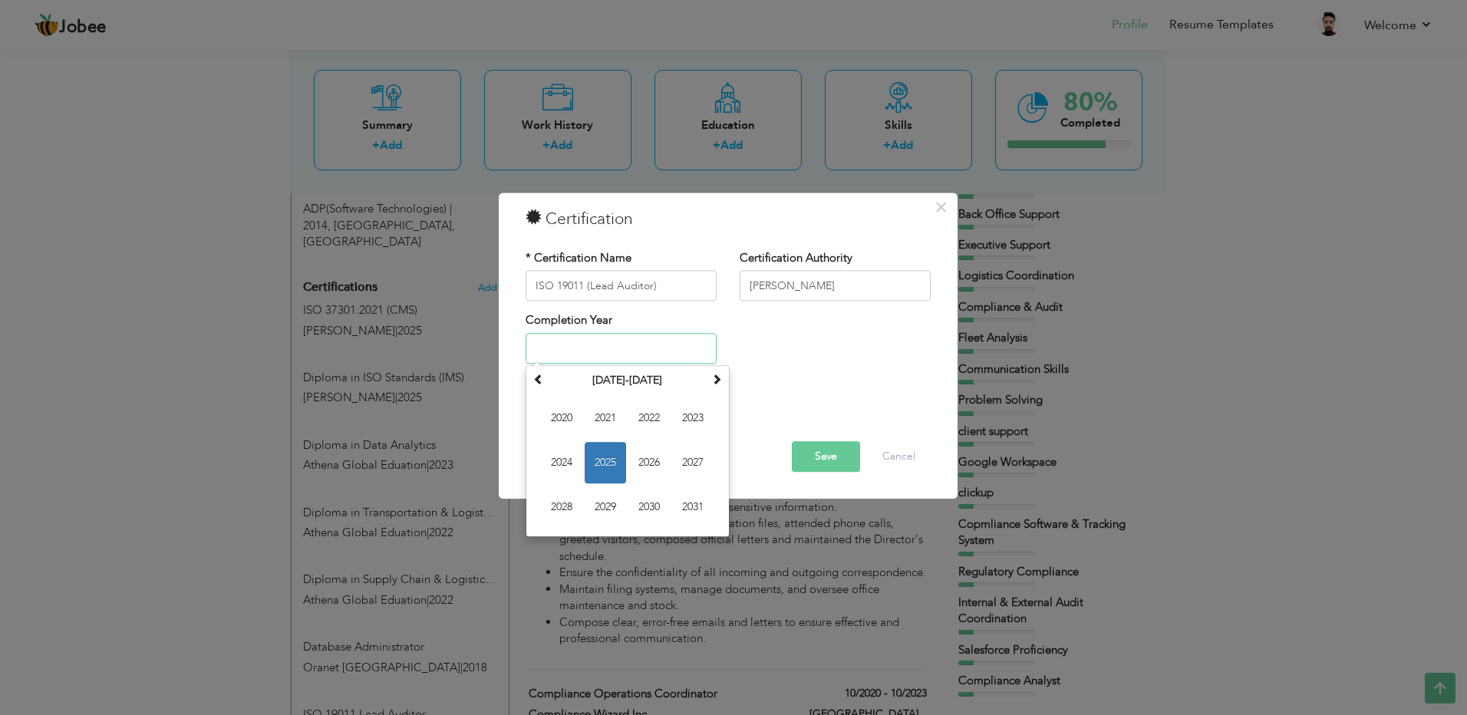
click at [658, 353] on input "text" at bounding box center [621, 348] width 191 height 31
click at [618, 458] on span "2025" at bounding box center [605, 462] width 41 height 41
type input "2025"
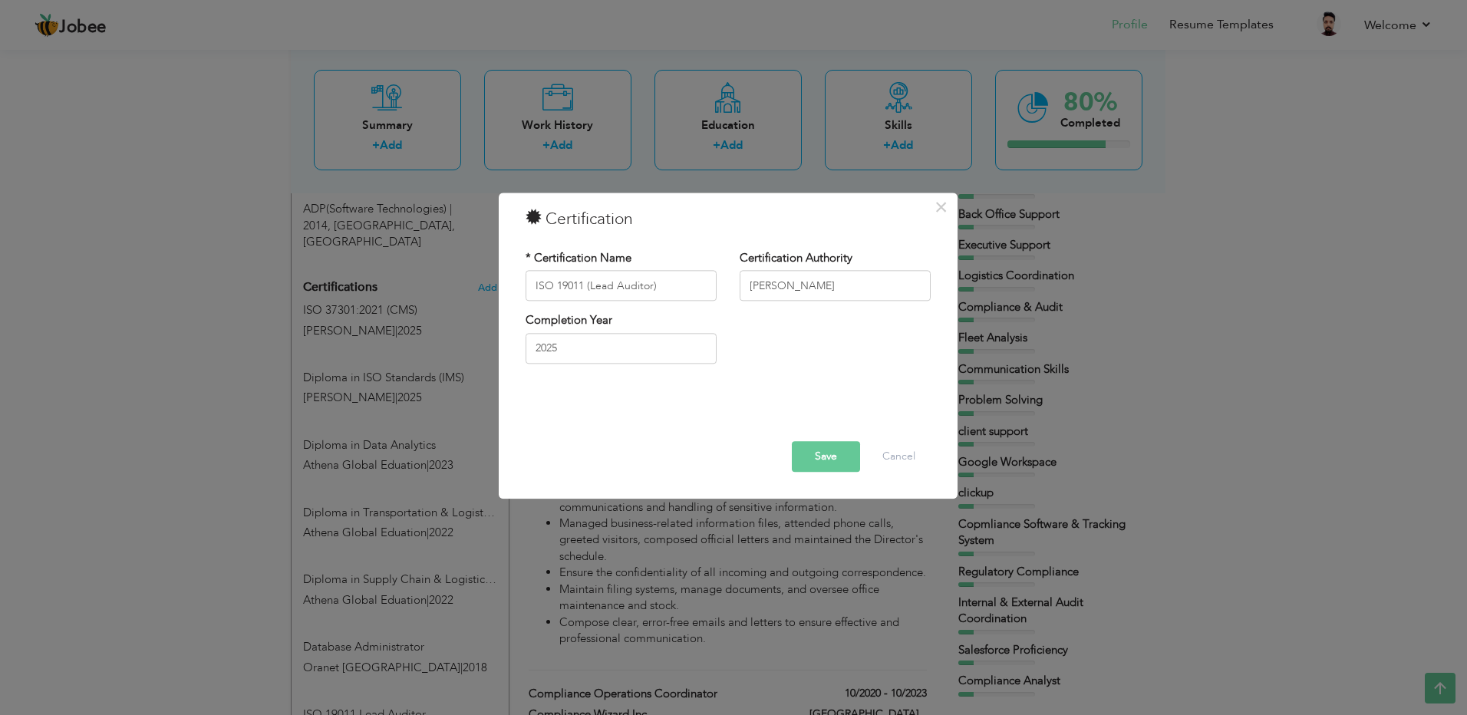
click at [800, 460] on button "Save" at bounding box center [826, 457] width 68 height 31
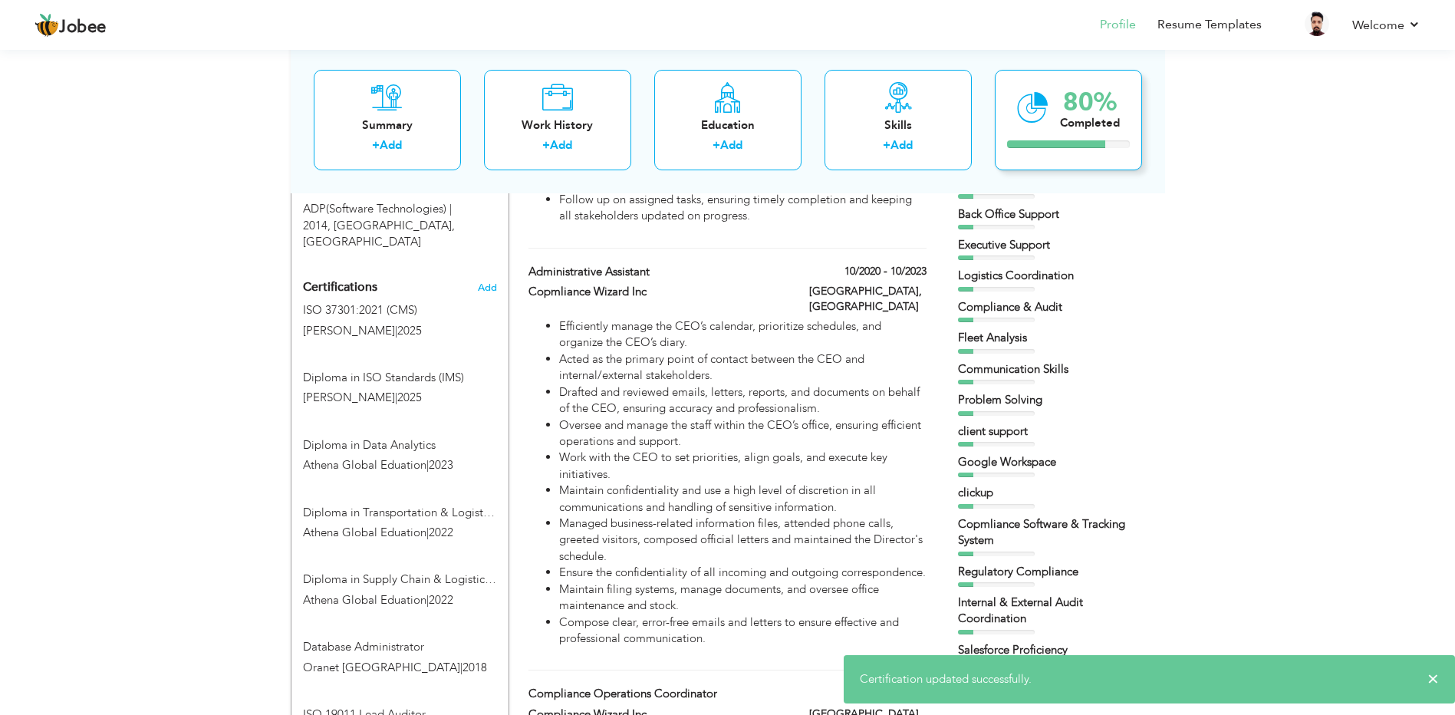
click at [1048, 124] on div "80% Completed" at bounding box center [1068, 119] width 147 height 101
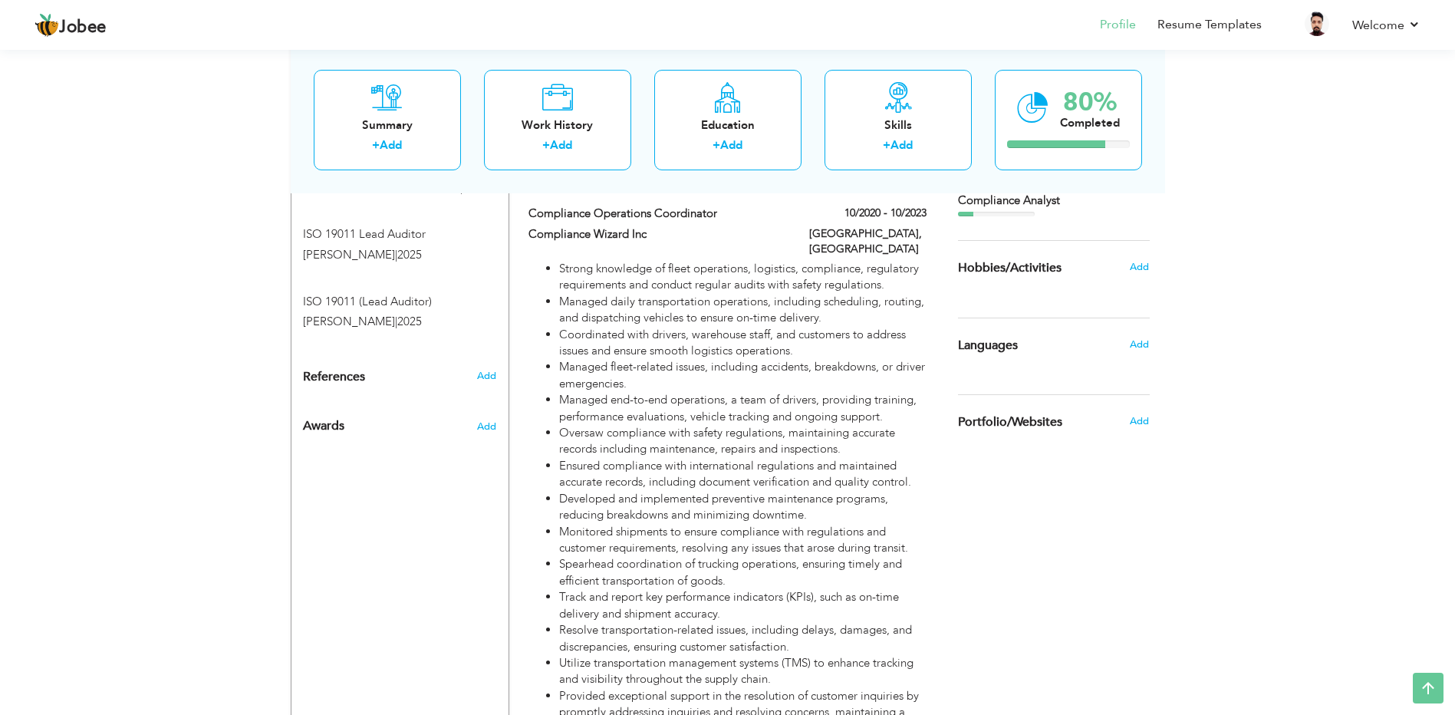
scroll to position [1251, 0]
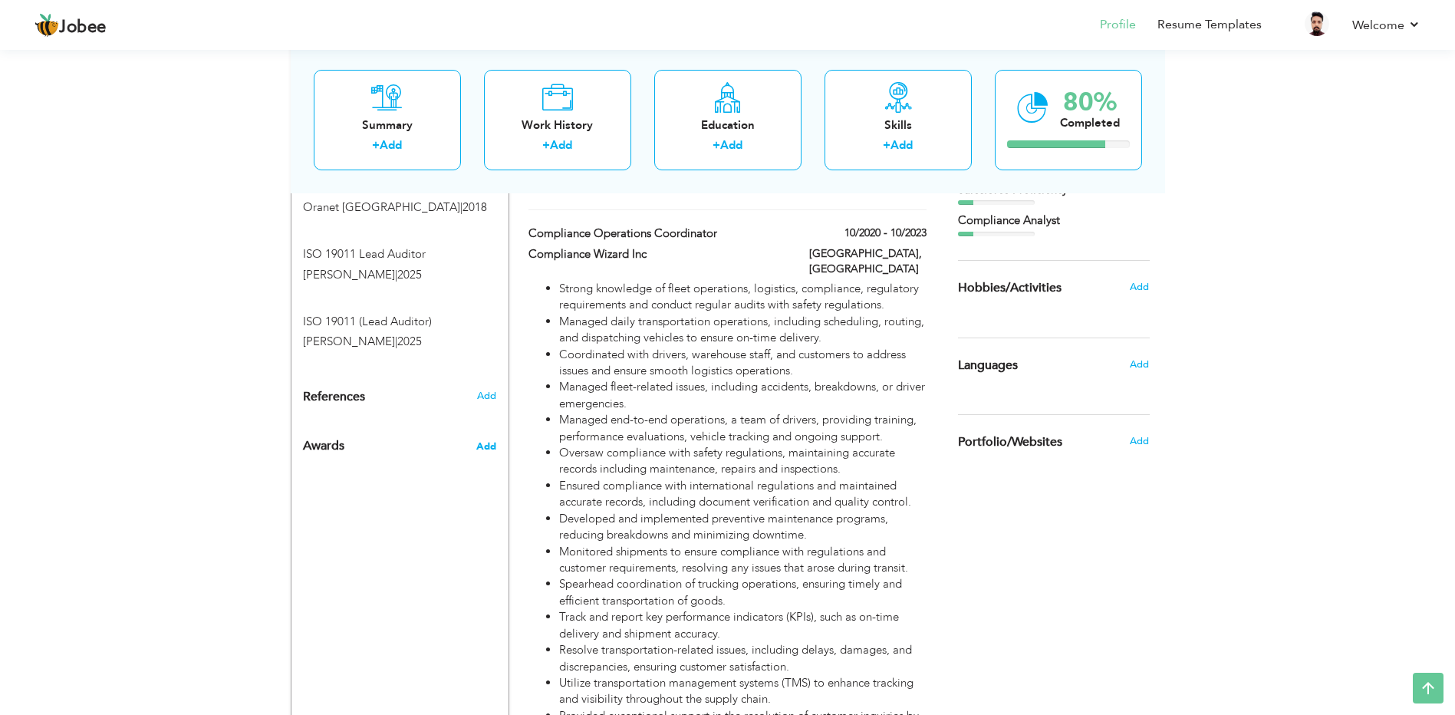
click at [490, 440] on span "Add" at bounding box center [486, 447] width 20 height 14
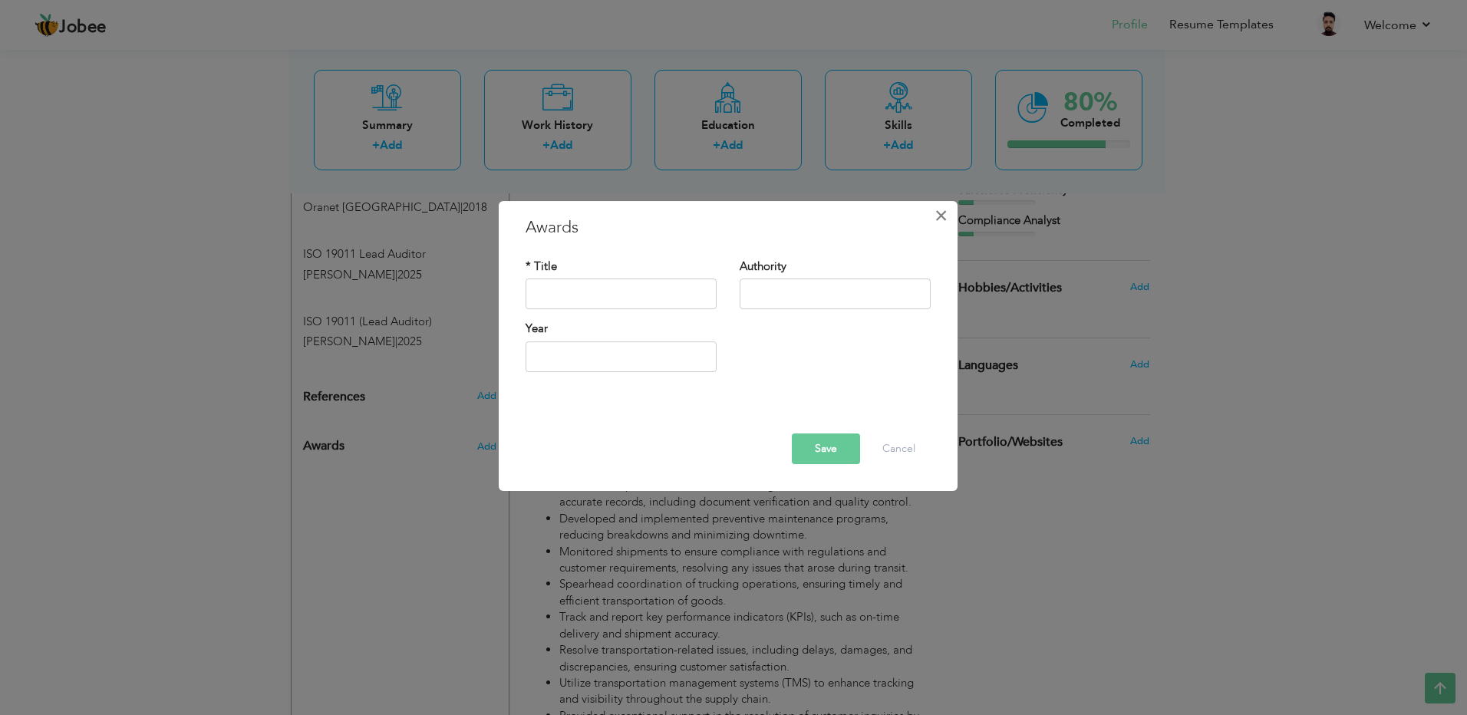
click at [939, 218] on span "×" at bounding box center [941, 216] width 13 height 28
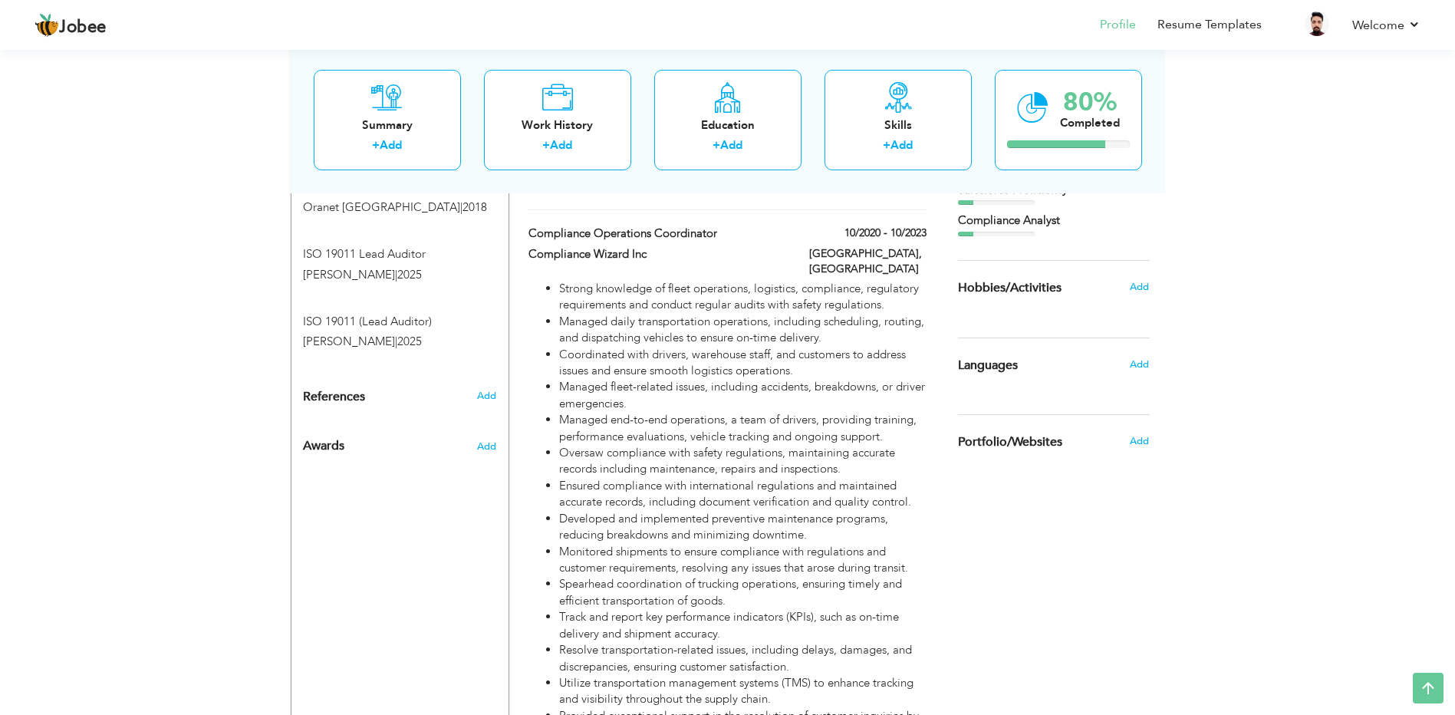
click at [1228, 362] on div "View Resume Export PDF Profile Summary Public Link Experience Education Awards …" at bounding box center [727, 529] width 1455 height 3469
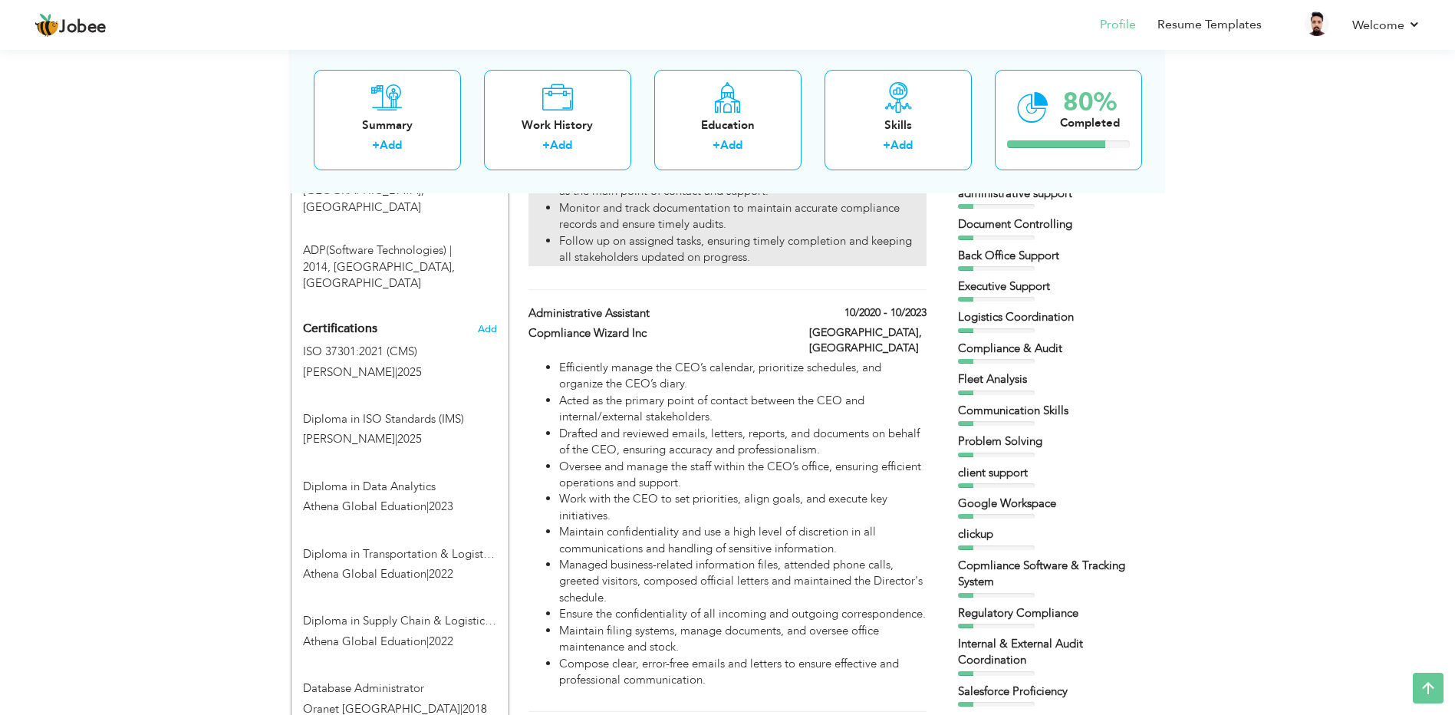
scroll to position [767, 0]
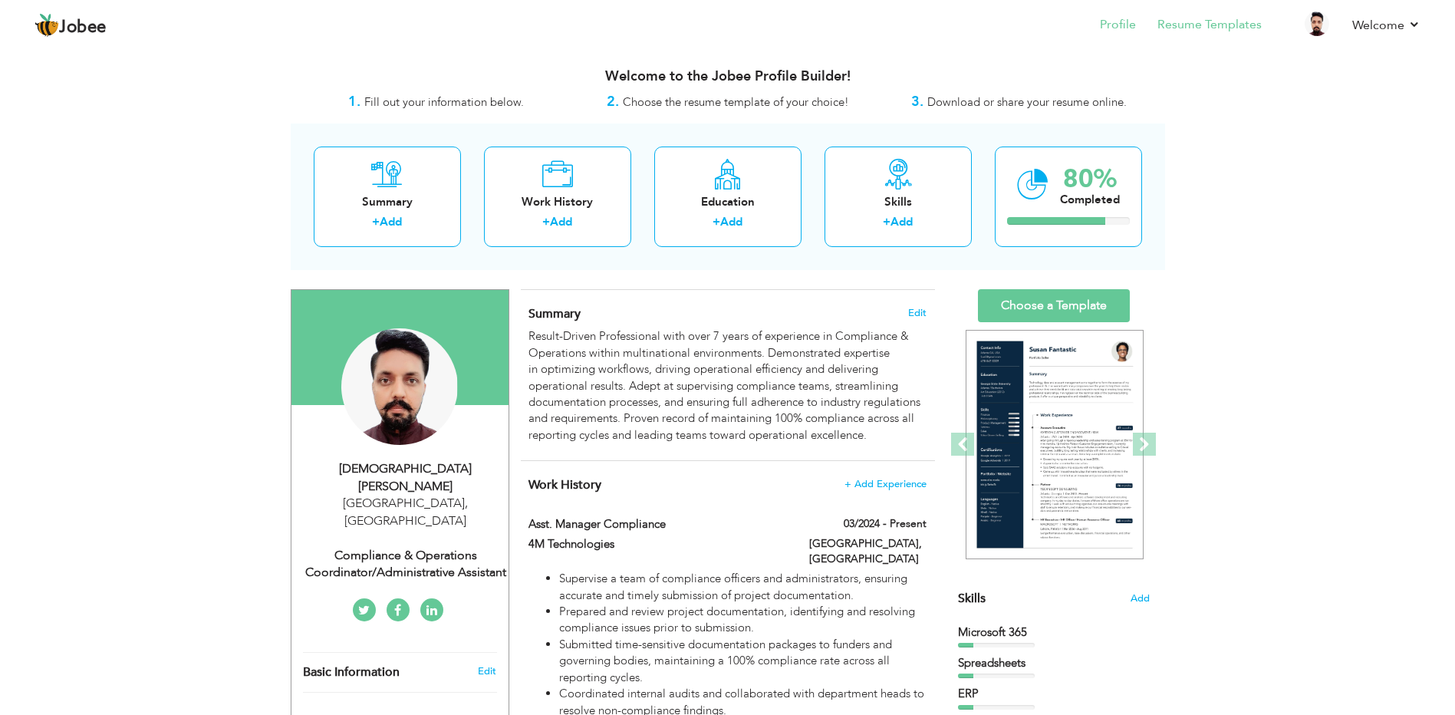
click at [1232, 35] on li "Resume Templates" at bounding box center [1199, 25] width 126 height 41
click at [1231, 19] on link "Resume Templates" at bounding box center [1210, 25] width 104 height 18
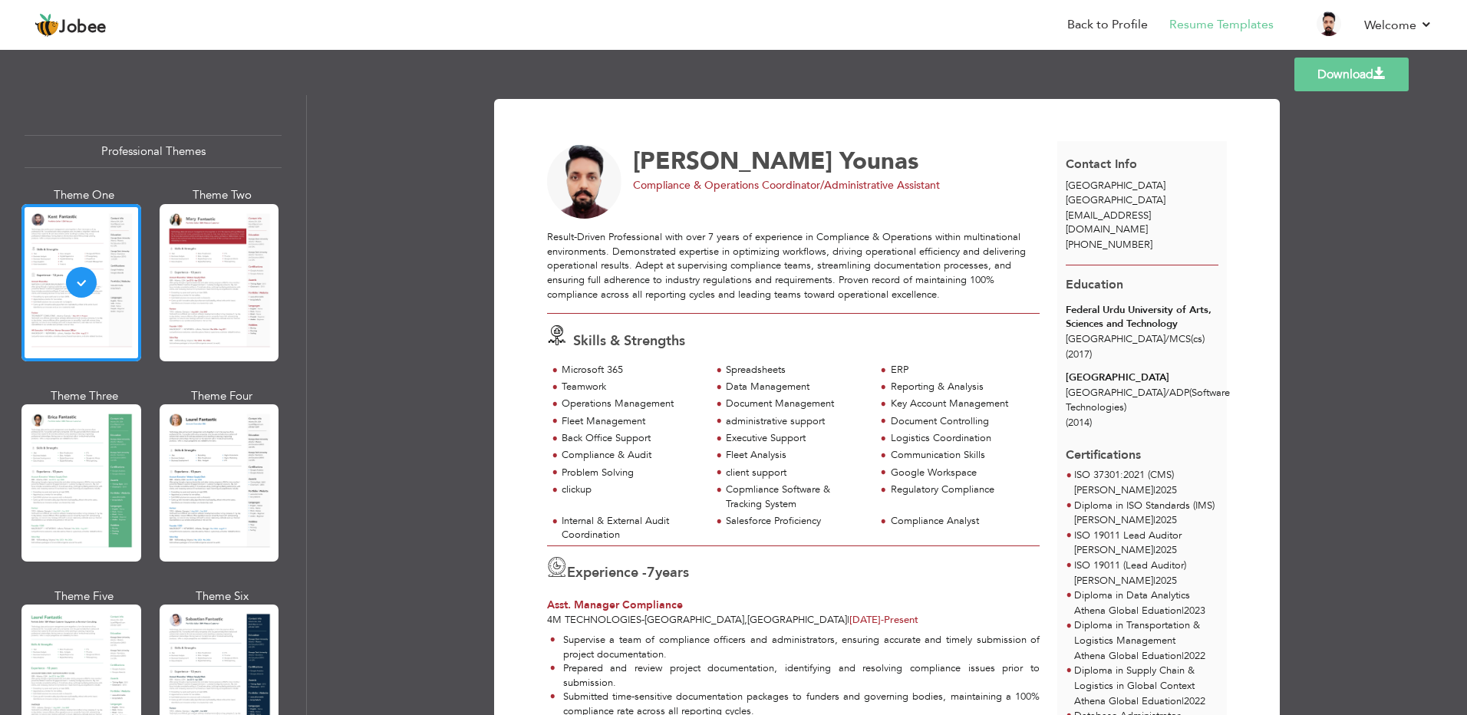
click at [404, 394] on div "Download [PERSON_NAME] Compliance & Operations Coordinator/Administrative Assis…" at bounding box center [887, 405] width 1160 height 620
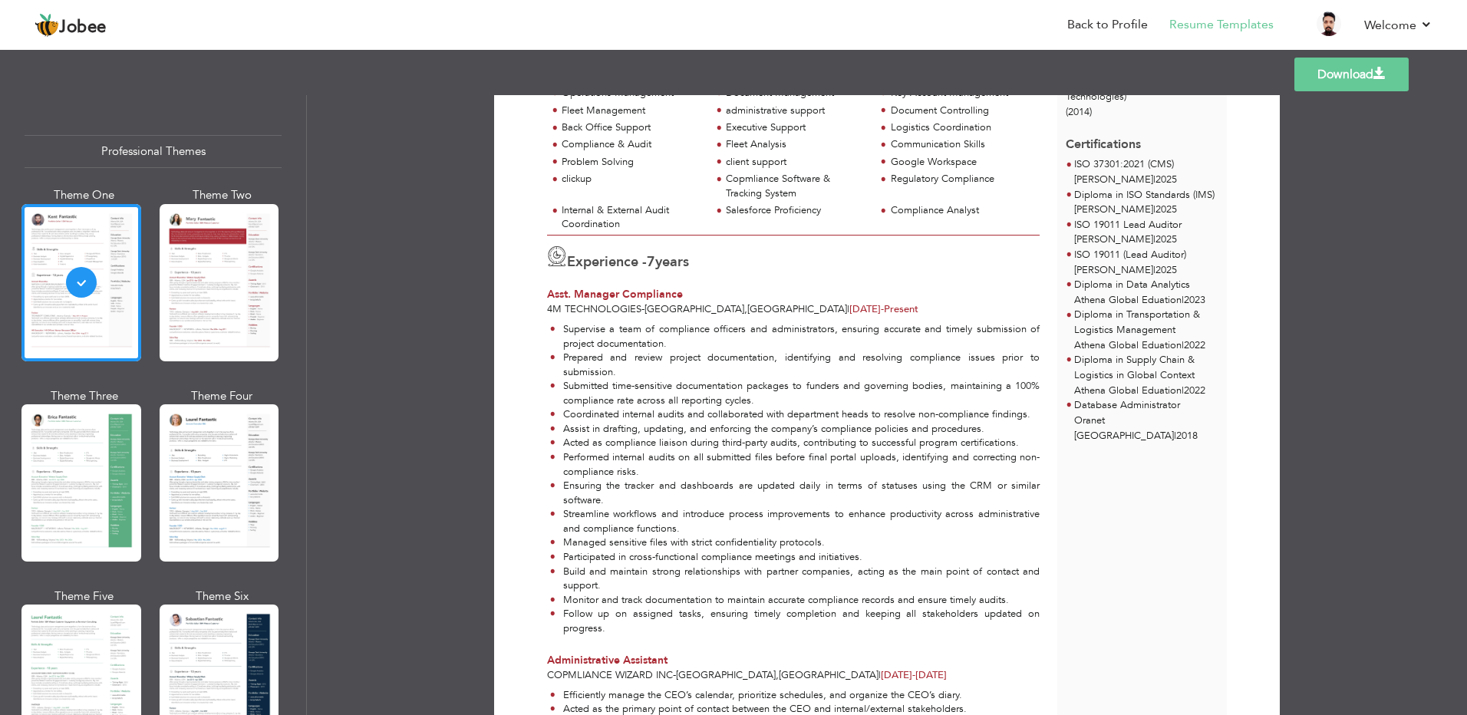
scroll to position [460, 0]
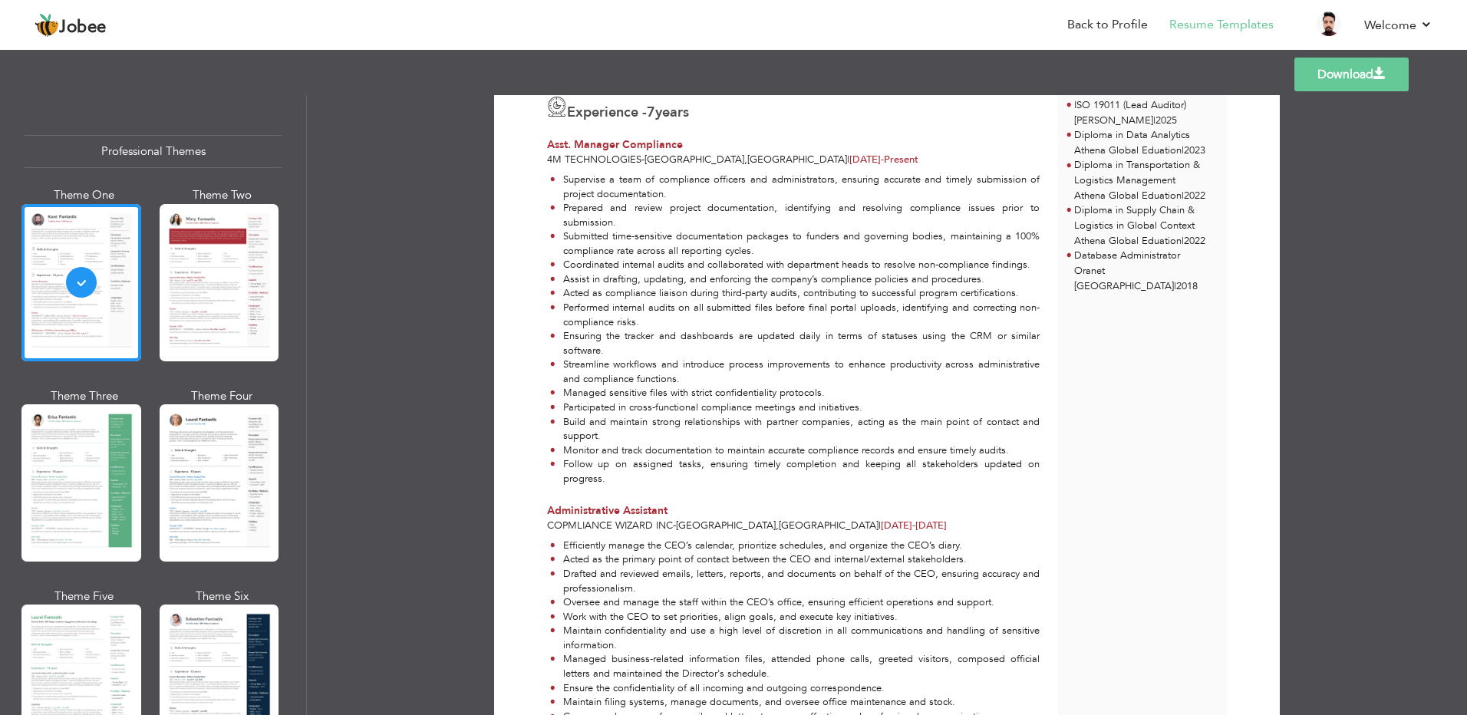
click at [352, 714] on html "Jobee Back to Profile Resume Templates Resume Templates Cover Letters About My …" at bounding box center [733, 357] width 1467 height 715
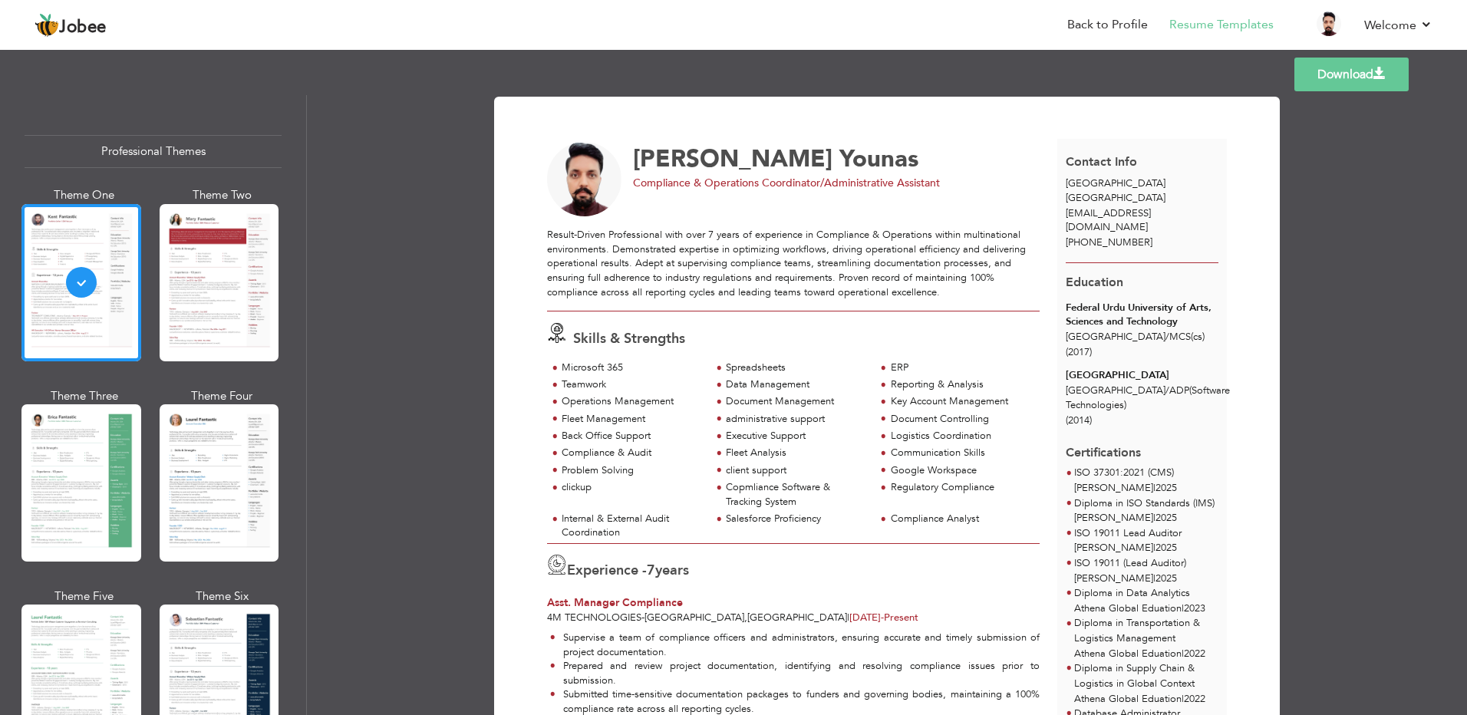
scroll to position [0, 0]
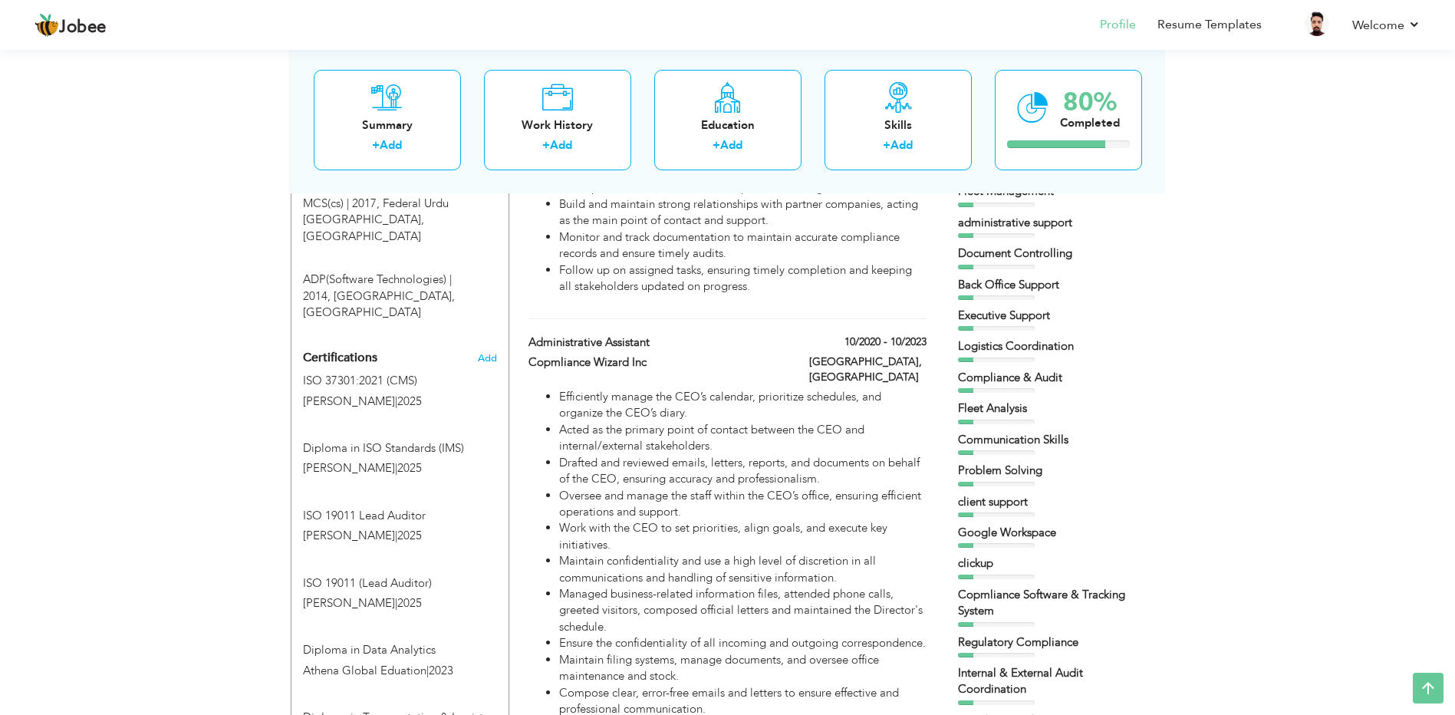
scroll to position [767, 0]
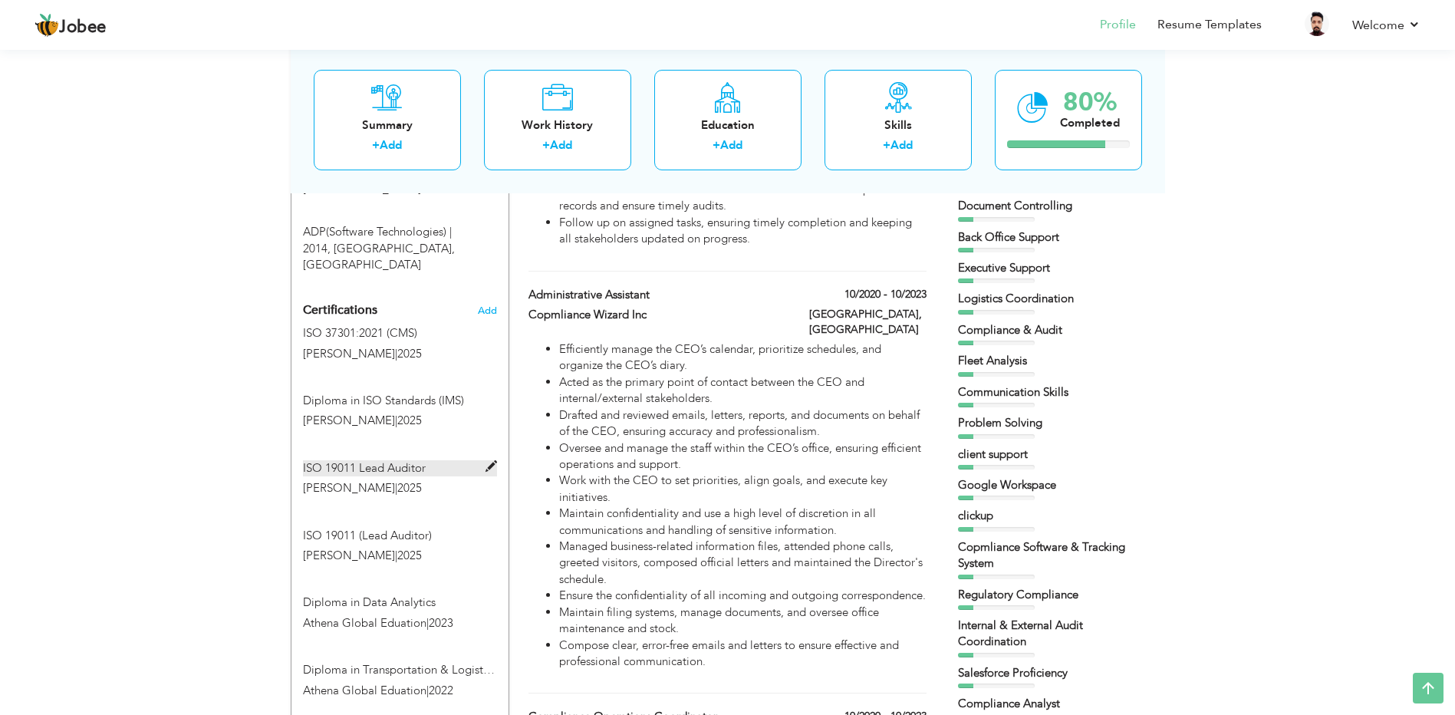
click at [490, 461] on span at bounding box center [492, 467] width 12 height 12
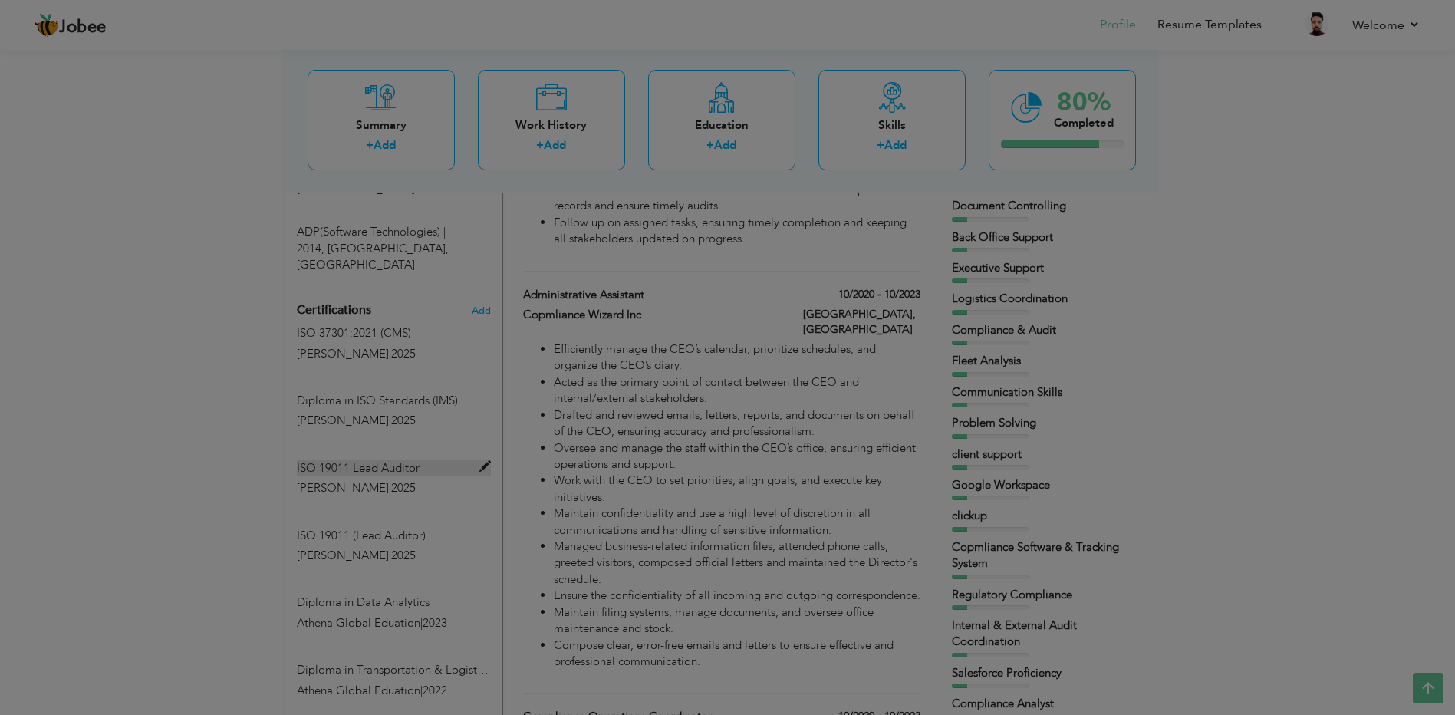
type input "ISO 19011 Lead Auditor"
type input "[PERSON_NAME]"
type input "2025"
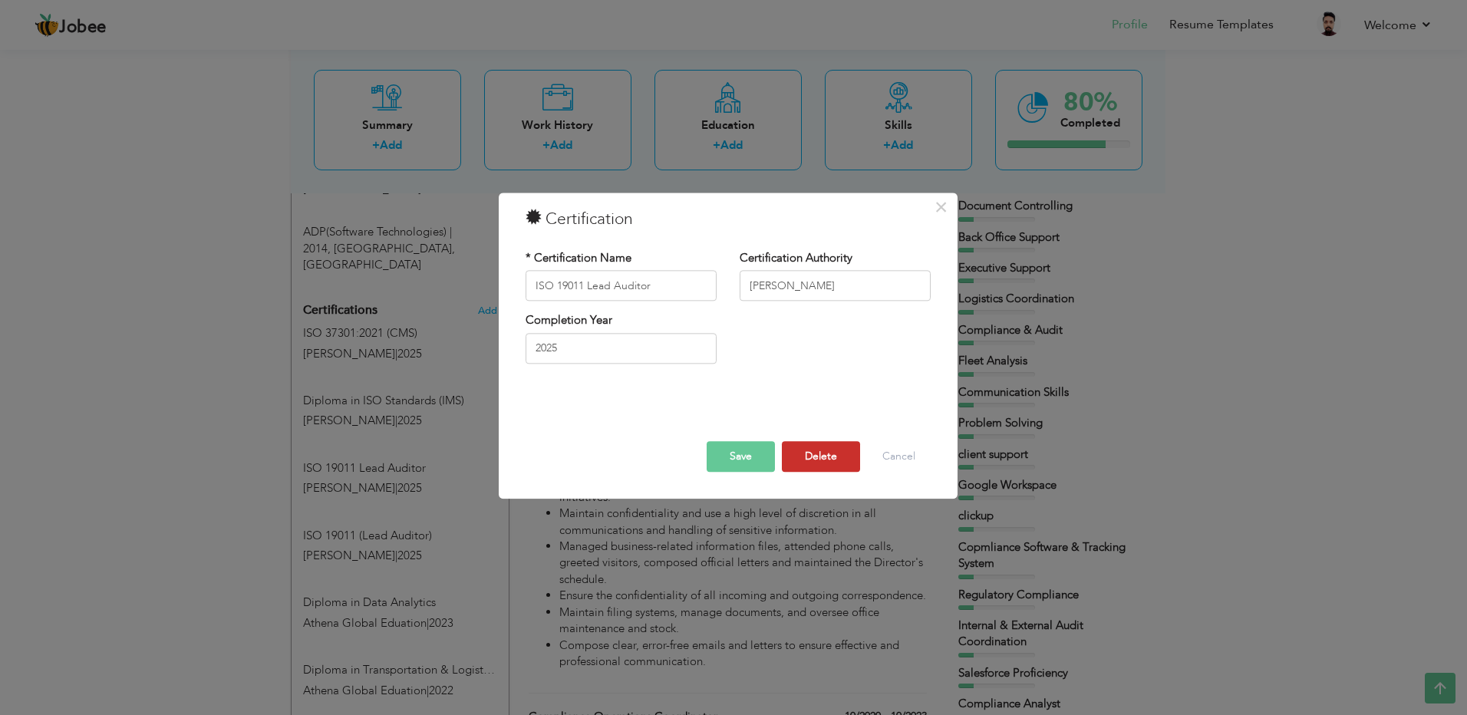
click at [823, 453] on button "Delete" at bounding box center [821, 457] width 78 height 31
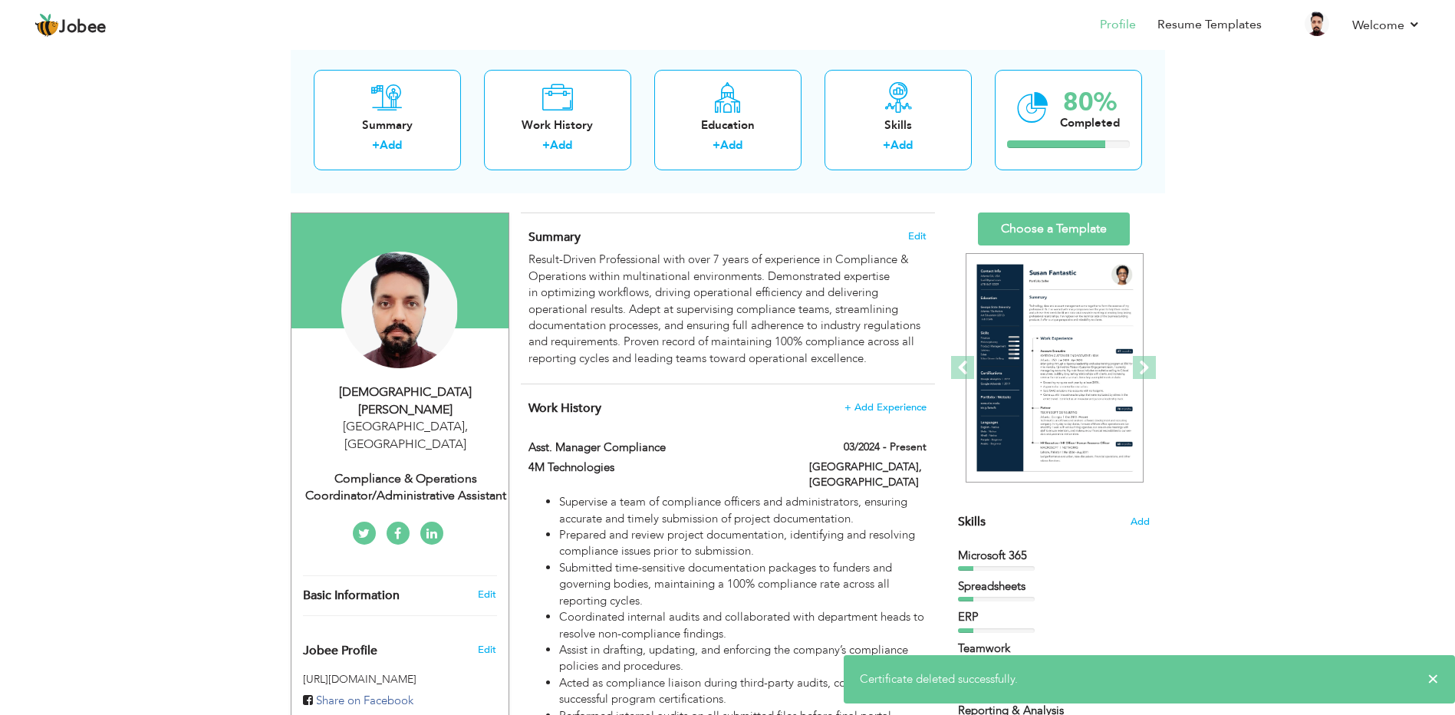
scroll to position [0, 0]
